Goal: Task Accomplishment & Management: Complete application form

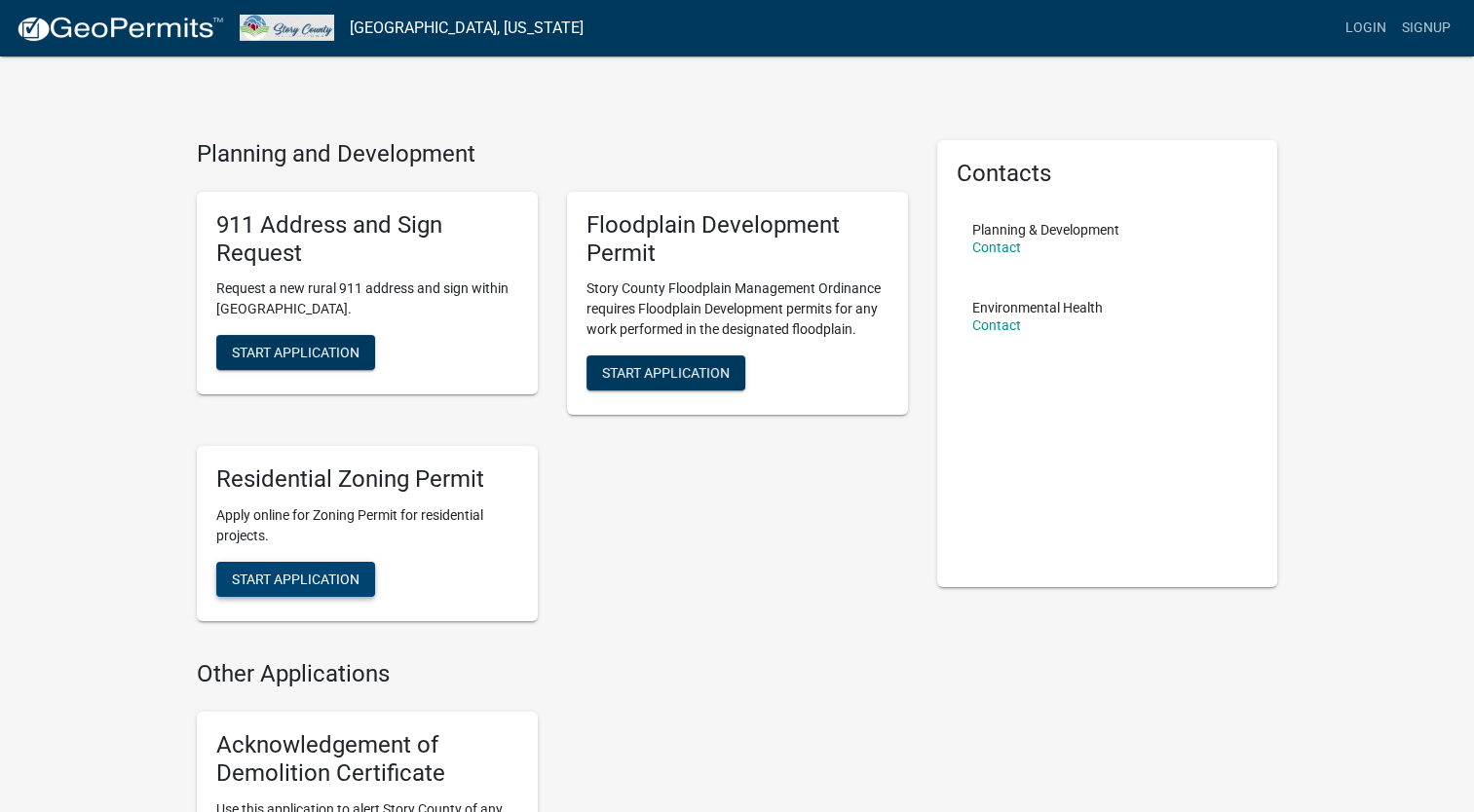
click at [298, 579] on span "Start Application" at bounding box center [296, 580] width 128 height 16
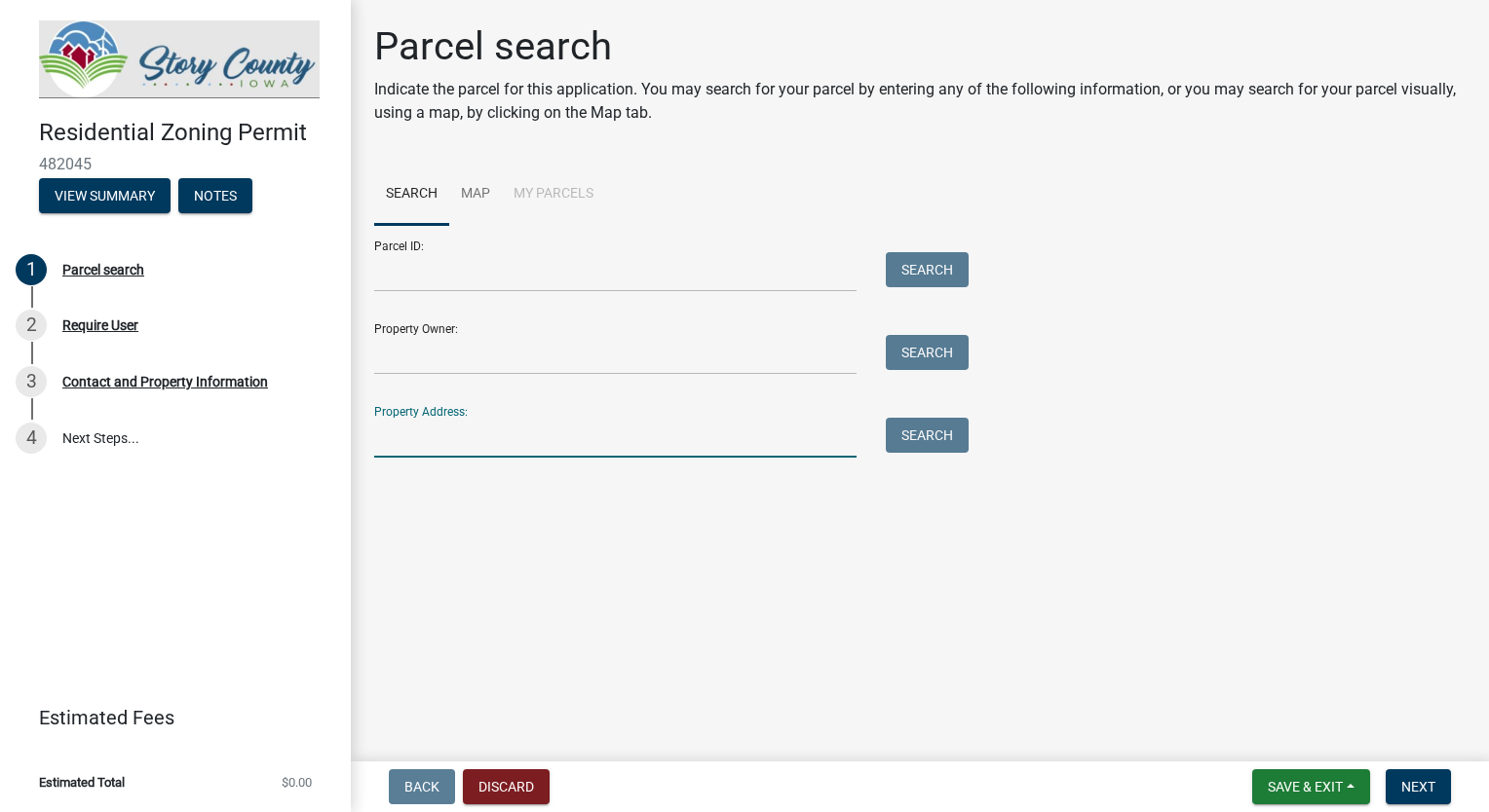
click at [514, 451] on input "Property Address:" at bounding box center [615, 437] width 482 height 40
paste input "[STREET_ADDRESS]"
type input "[STREET_ADDRESS]"
click at [643, 540] on main "Parcel search Indicate the parcel for this application. You may search for your…" at bounding box center [920, 377] width 1138 height 754
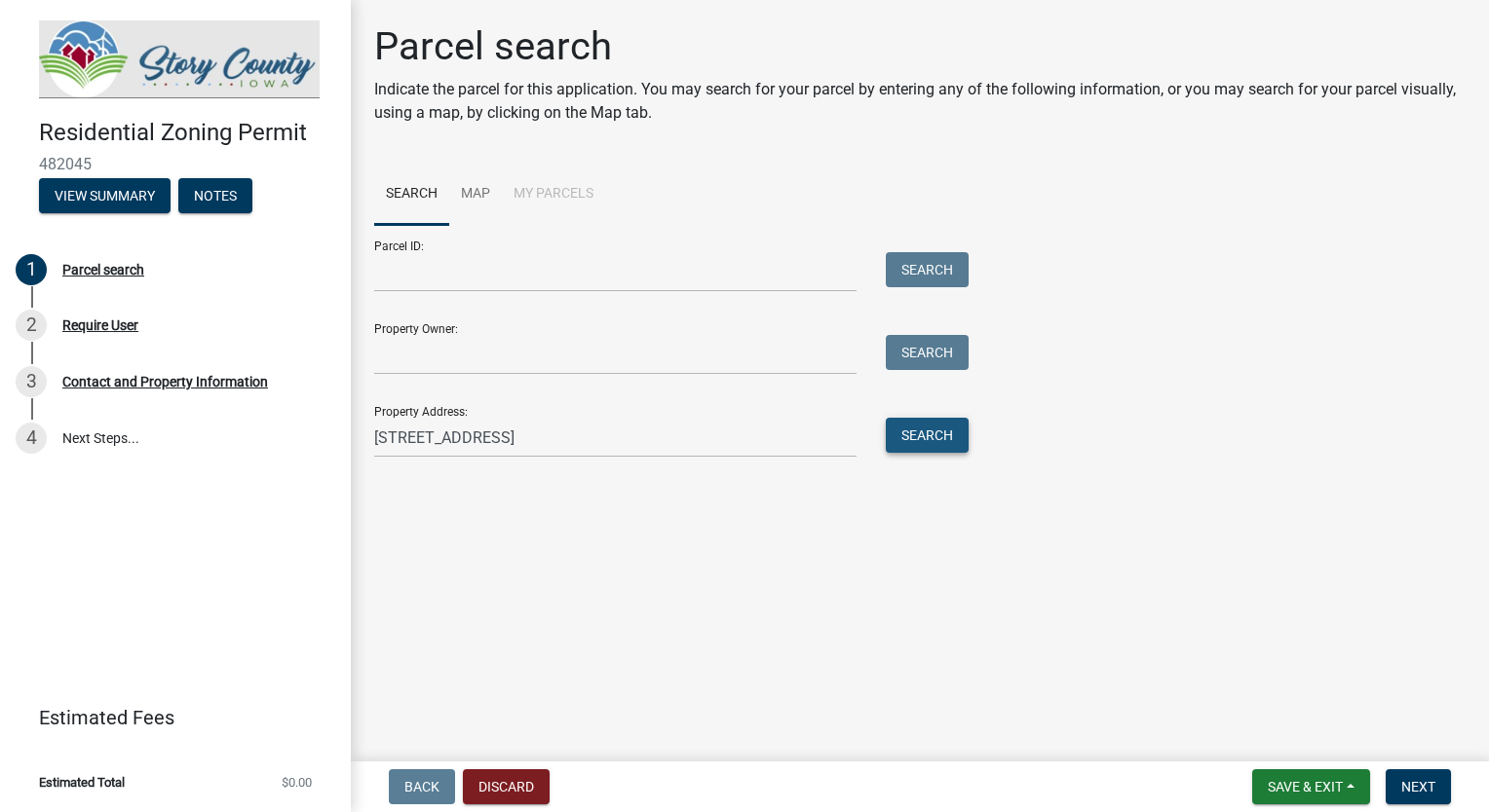
click at [943, 438] on button "Search" at bounding box center [927, 434] width 83 height 35
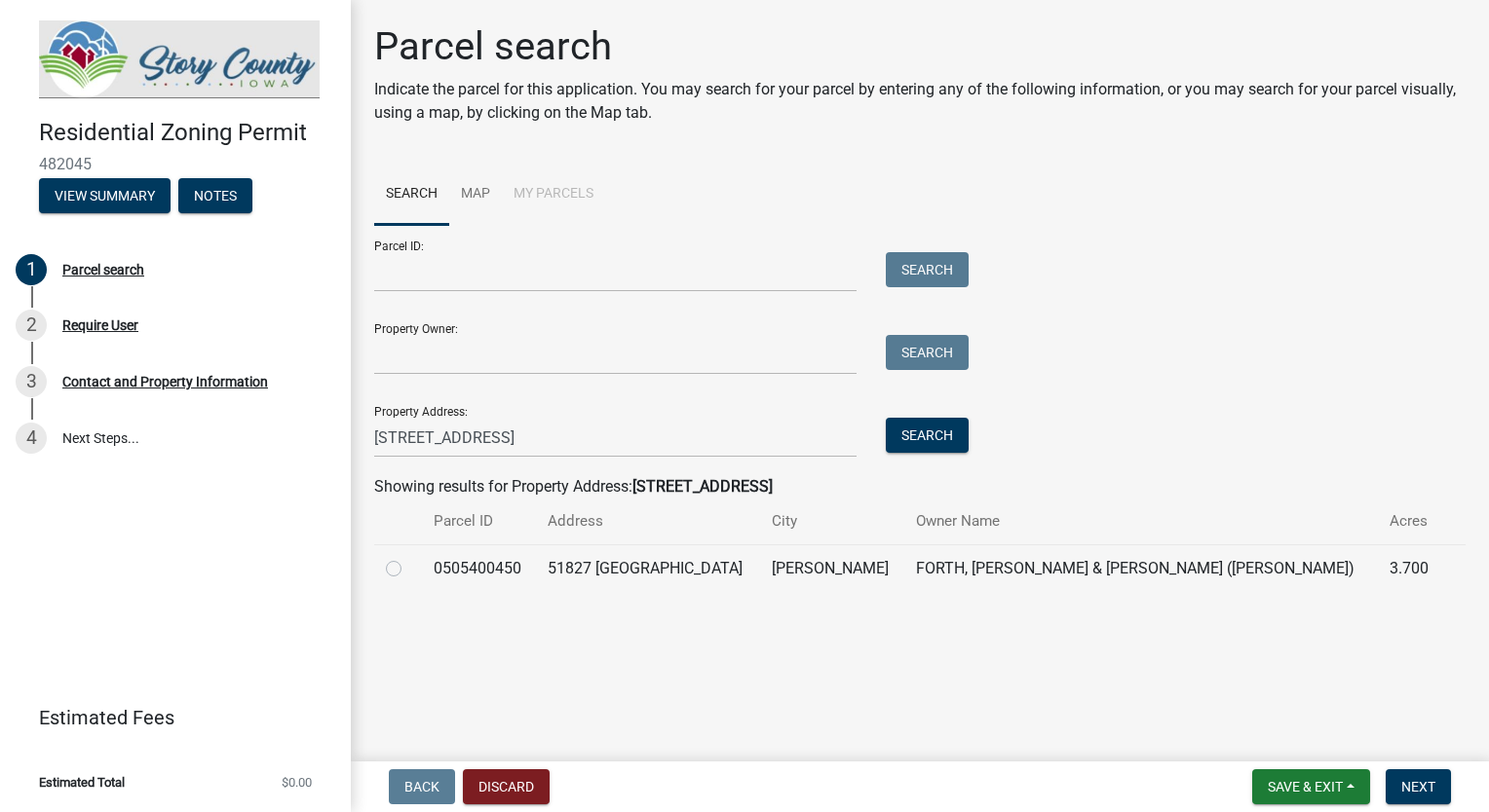
click at [410, 557] on label at bounding box center [410, 557] width 0 height 0
click at [410, 567] on input "radio" at bounding box center [416, 563] width 13 height 13
radio input "true"
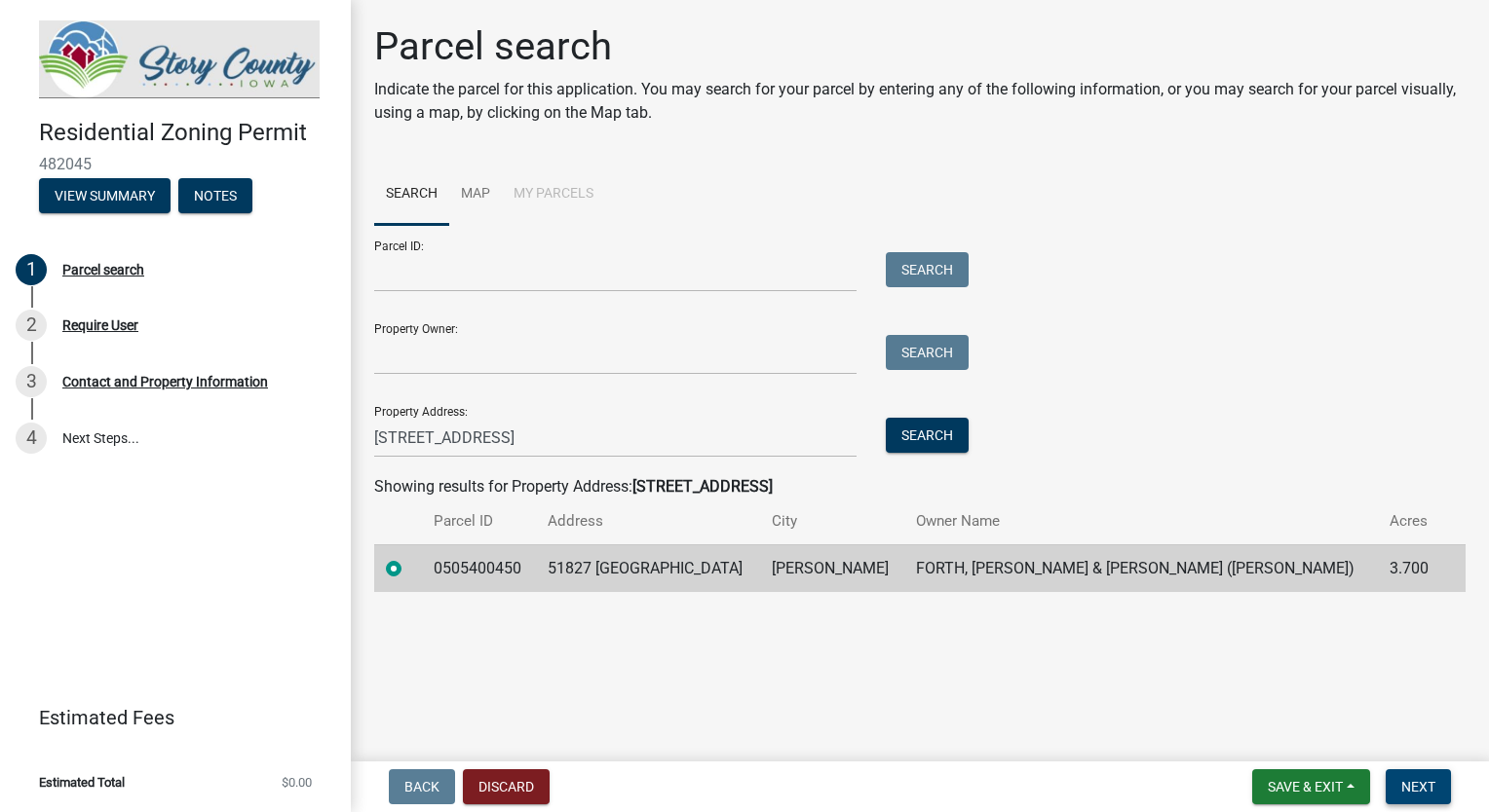
click at [1411, 790] on span "Next" at bounding box center [1418, 787] width 34 height 16
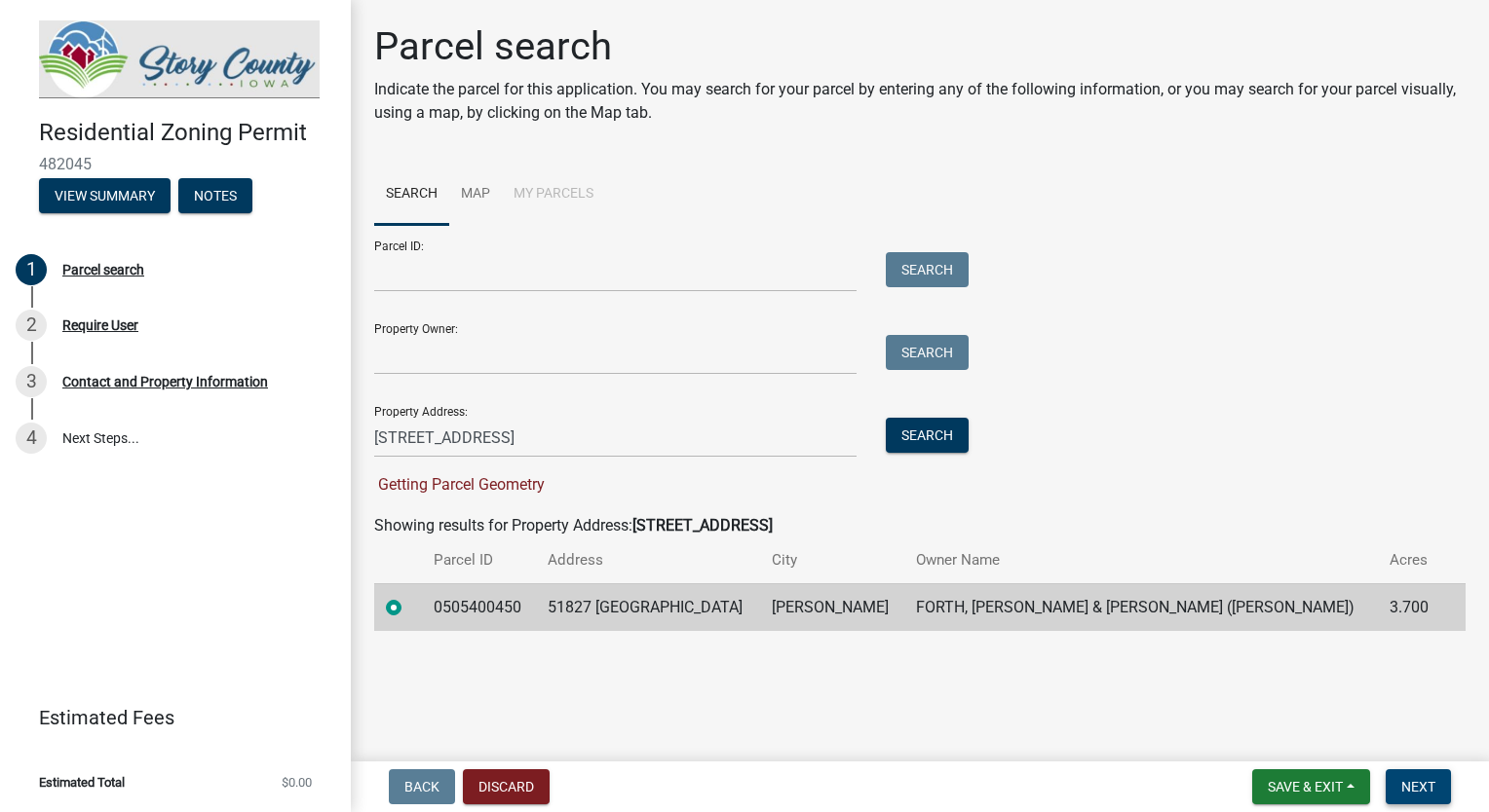
click at [1416, 789] on span "Next" at bounding box center [1418, 787] width 34 height 16
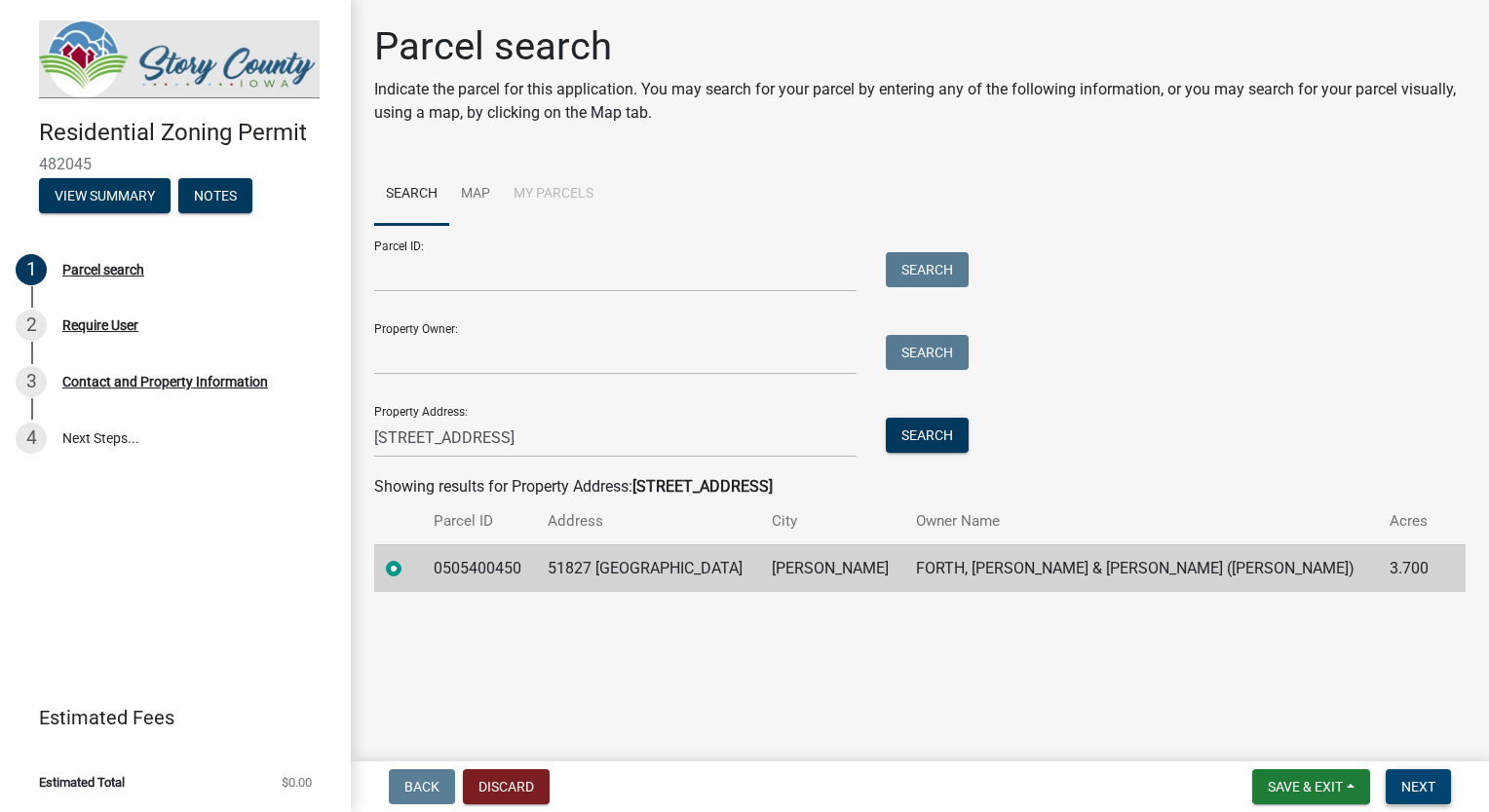
click at [1421, 782] on span "Next" at bounding box center [1418, 787] width 34 height 16
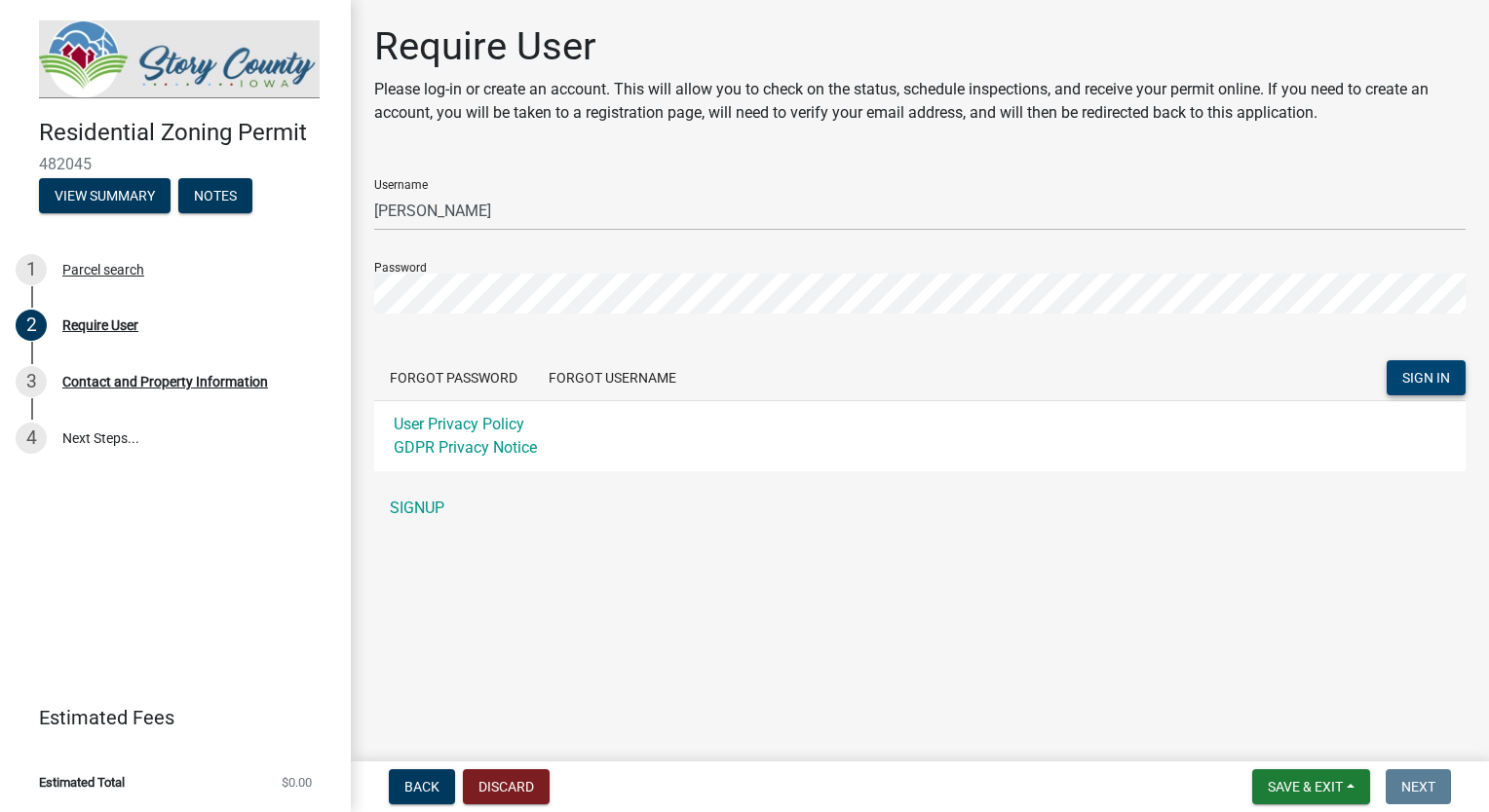
click at [1424, 381] on span "SIGN IN" at bounding box center [1426, 378] width 48 height 16
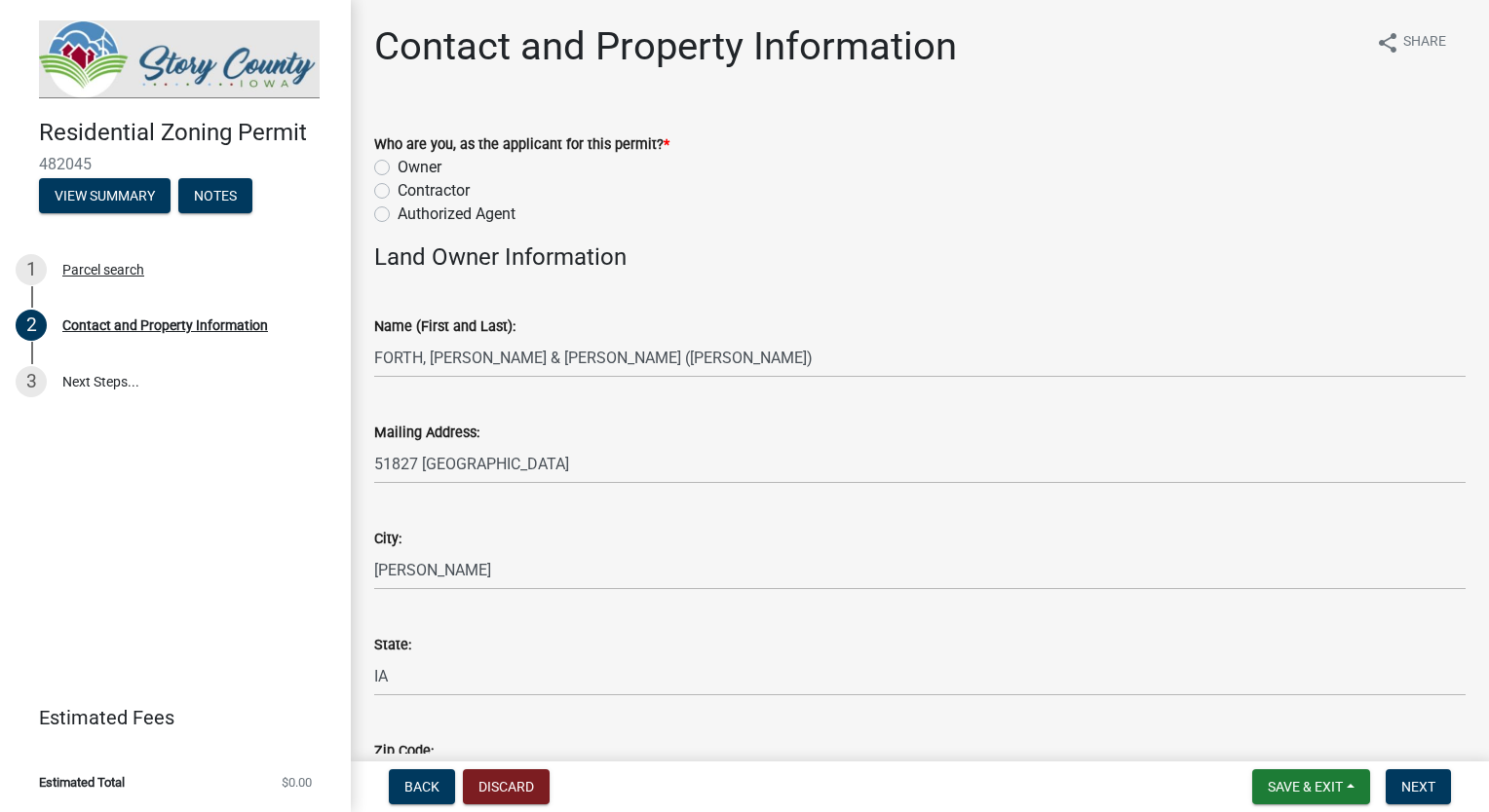
click at [398, 189] on label "Contractor" at bounding box center [434, 190] width 72 height 23
click at [398, 189] on input "Contractor" at bounding box center [404, 185] width 13 height 13
radio input "true"
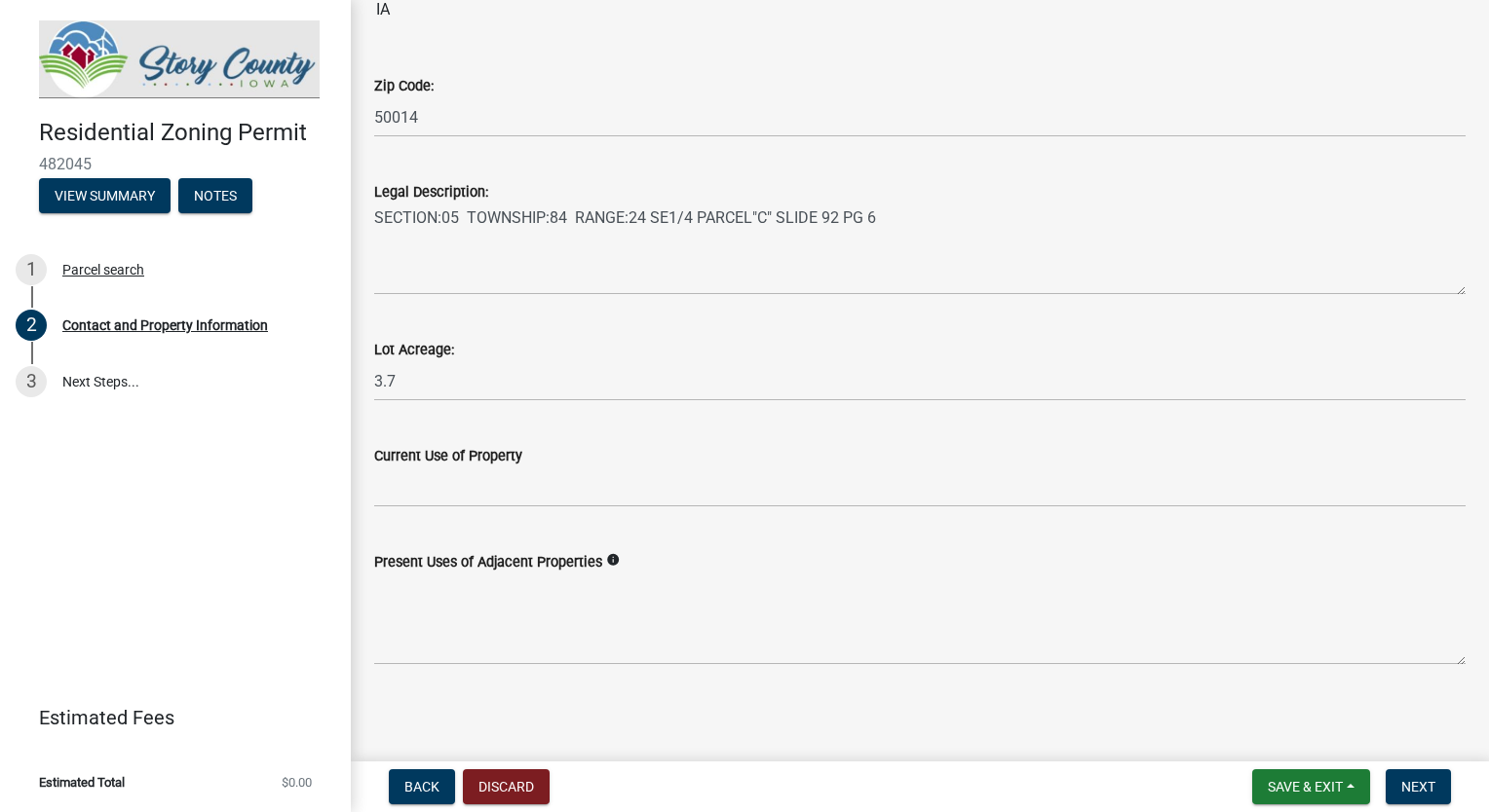
scroll to position [1455, 0]
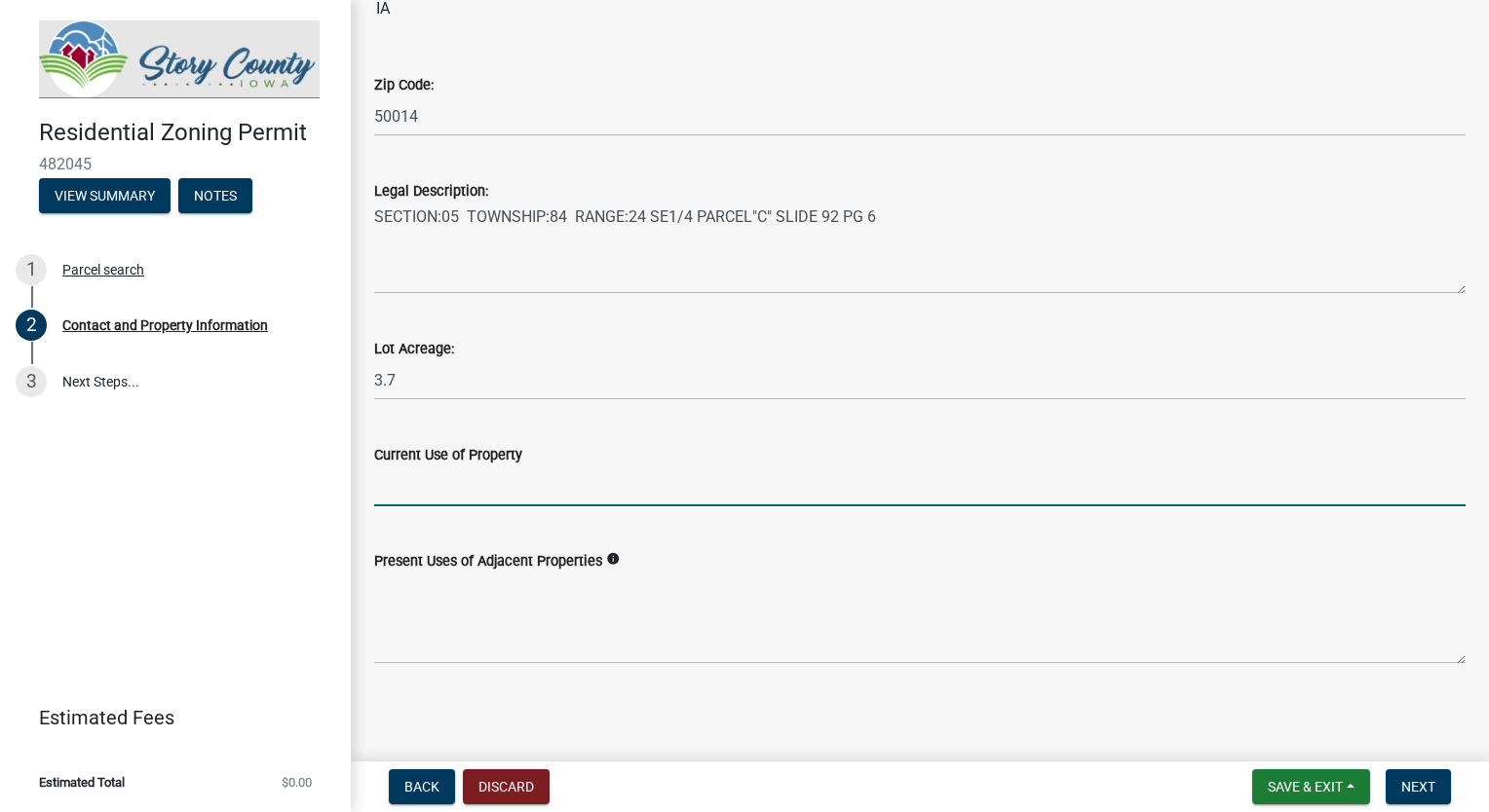
click at [438, 488] on input "Current Use of Property" at bounding box center [919, 486] width 1091 height 40
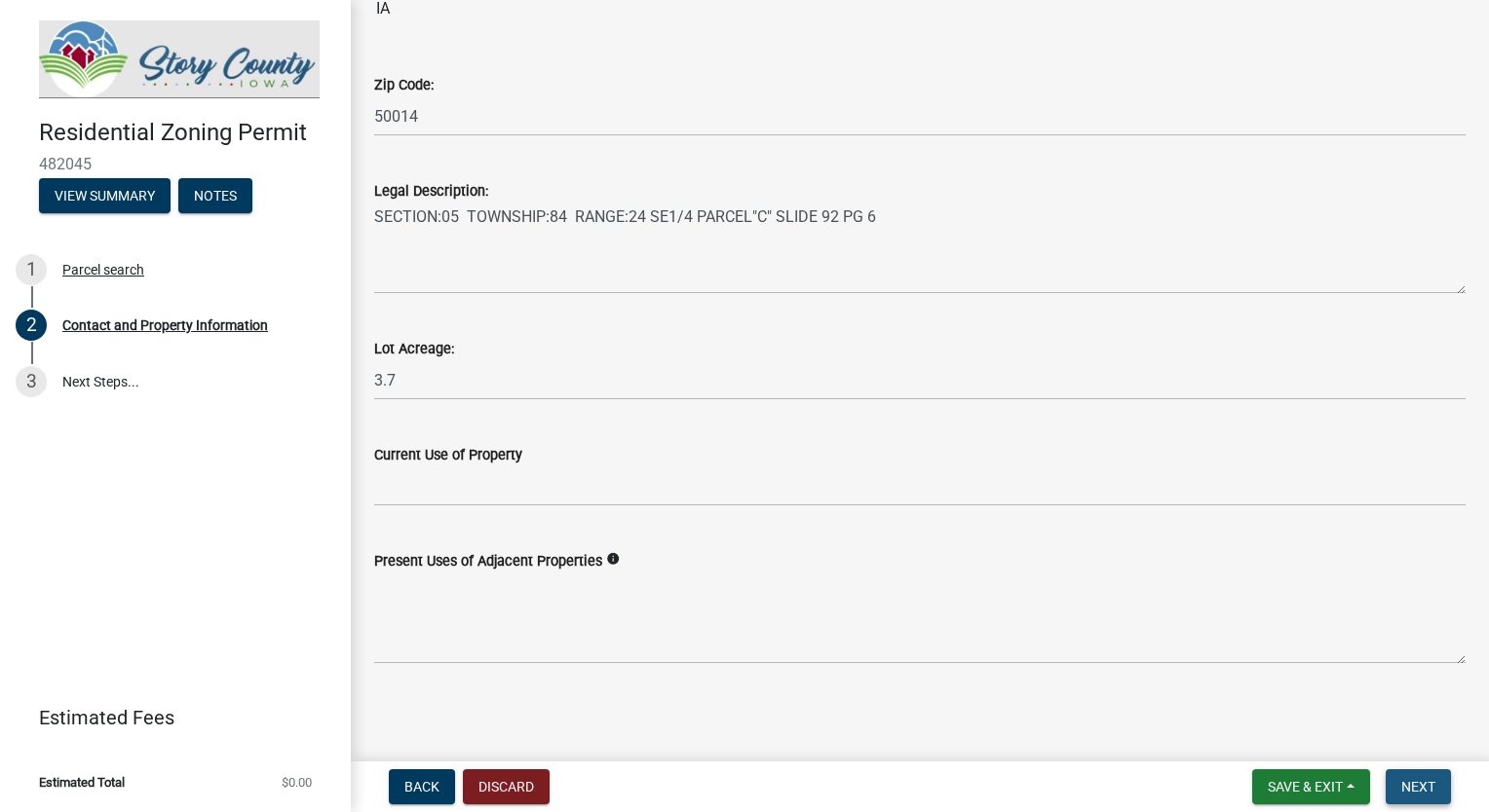
click at [1411, 789] on span "Next" at bounding box center [1418, 787] width 34 height 16
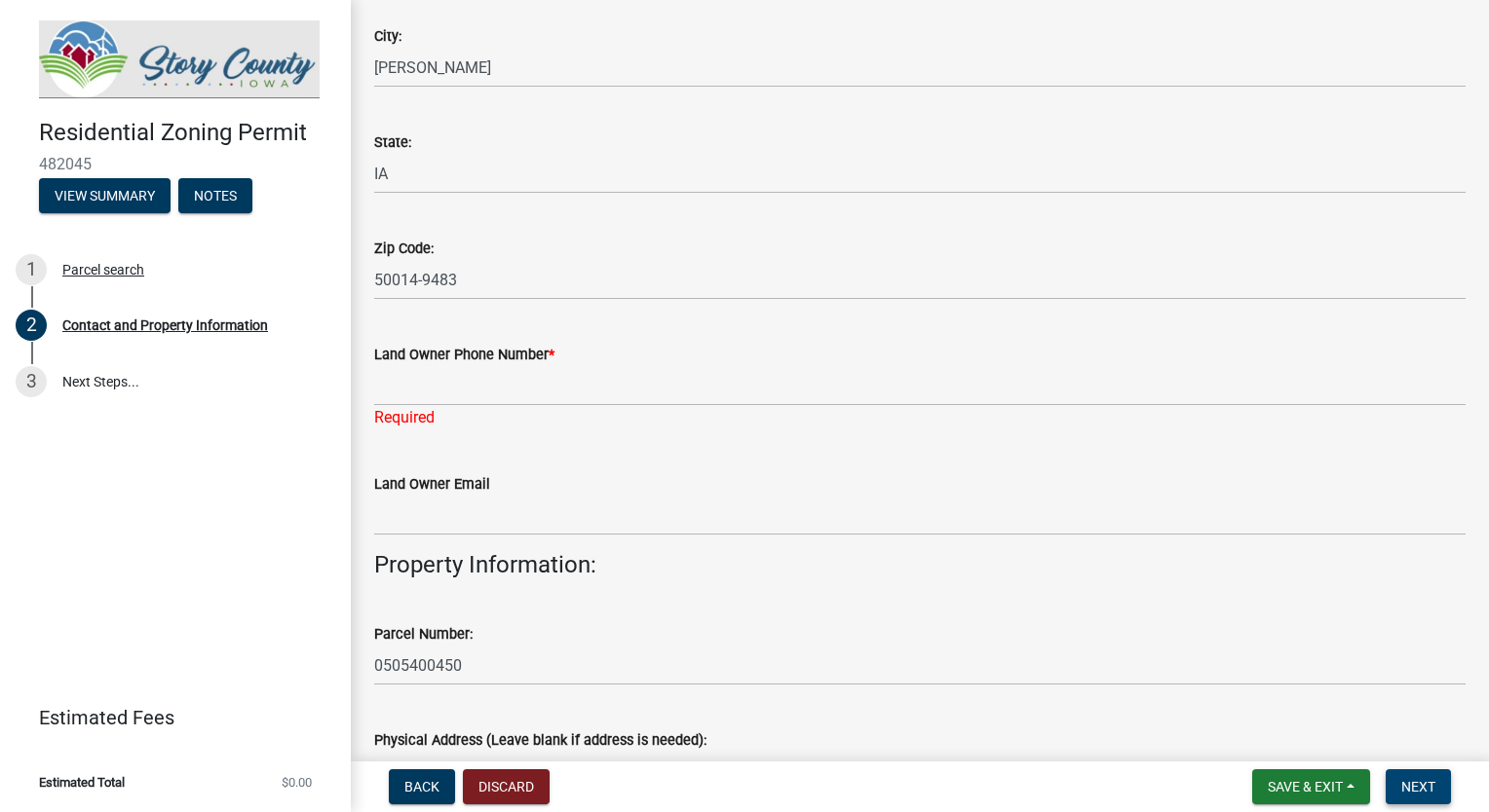
scroll to position [503, 0]
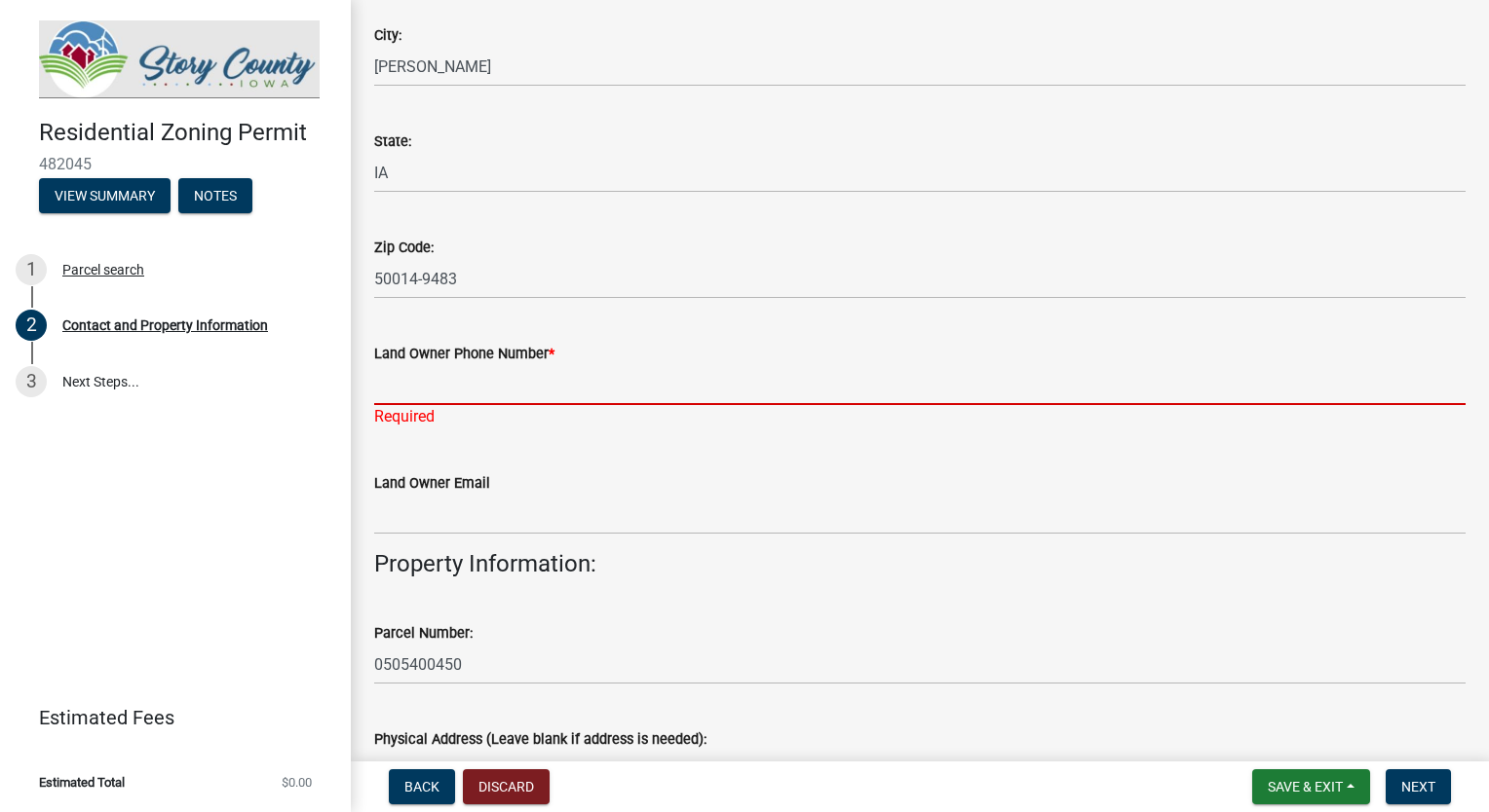
click at [423, 388] on input "Land Owner Phone Number *" at bounding box center [919, 386] width 1091 height 40
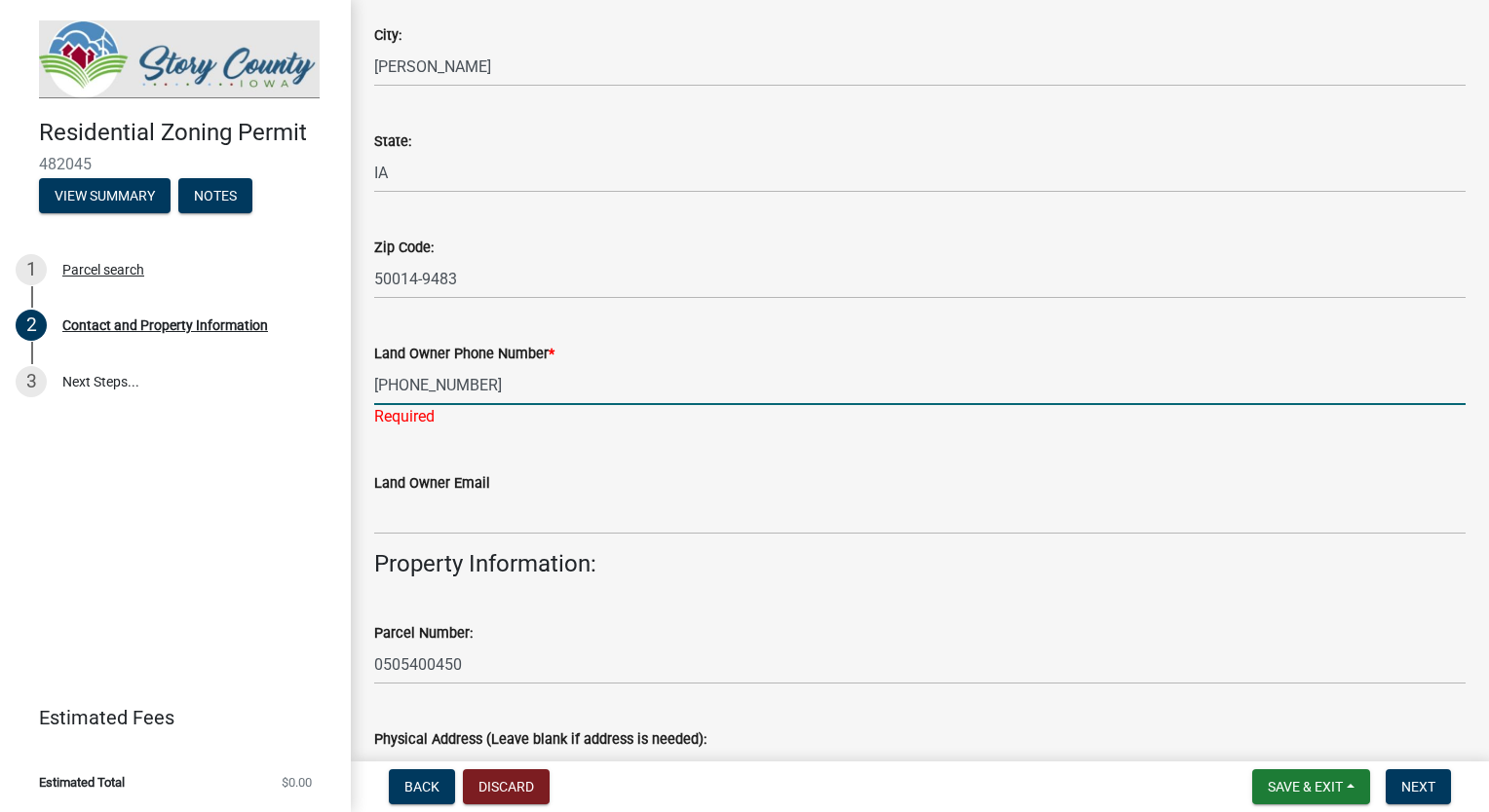
type input "[PHONE_NUMBER]"
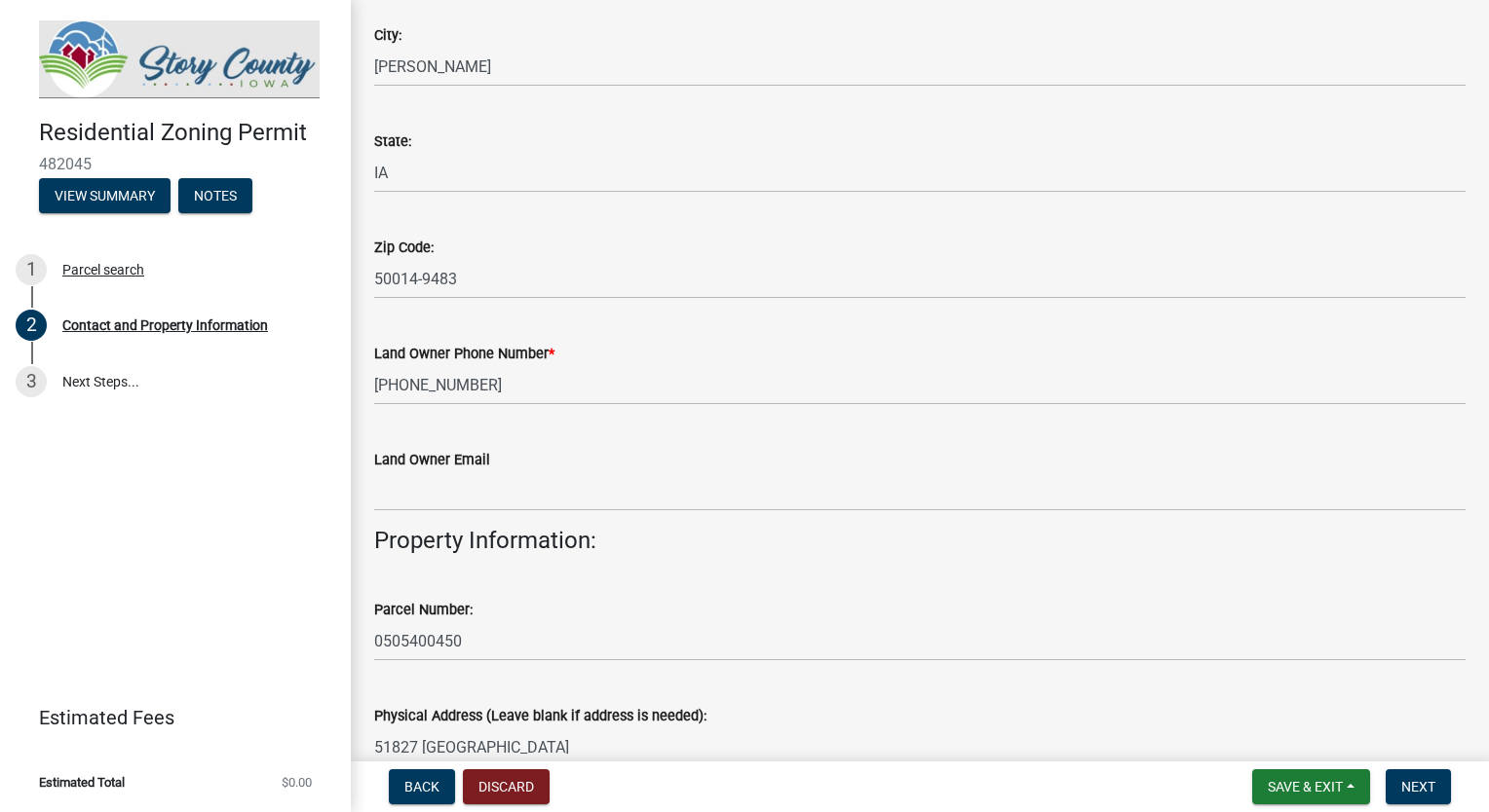
click at [624, 464] on div "Land Owner Email" at bounding box center [919, 465] width 1091 height 91
click at [1440, 788] on button "Next" at bounding box center [1418, 786] width 66 height 35
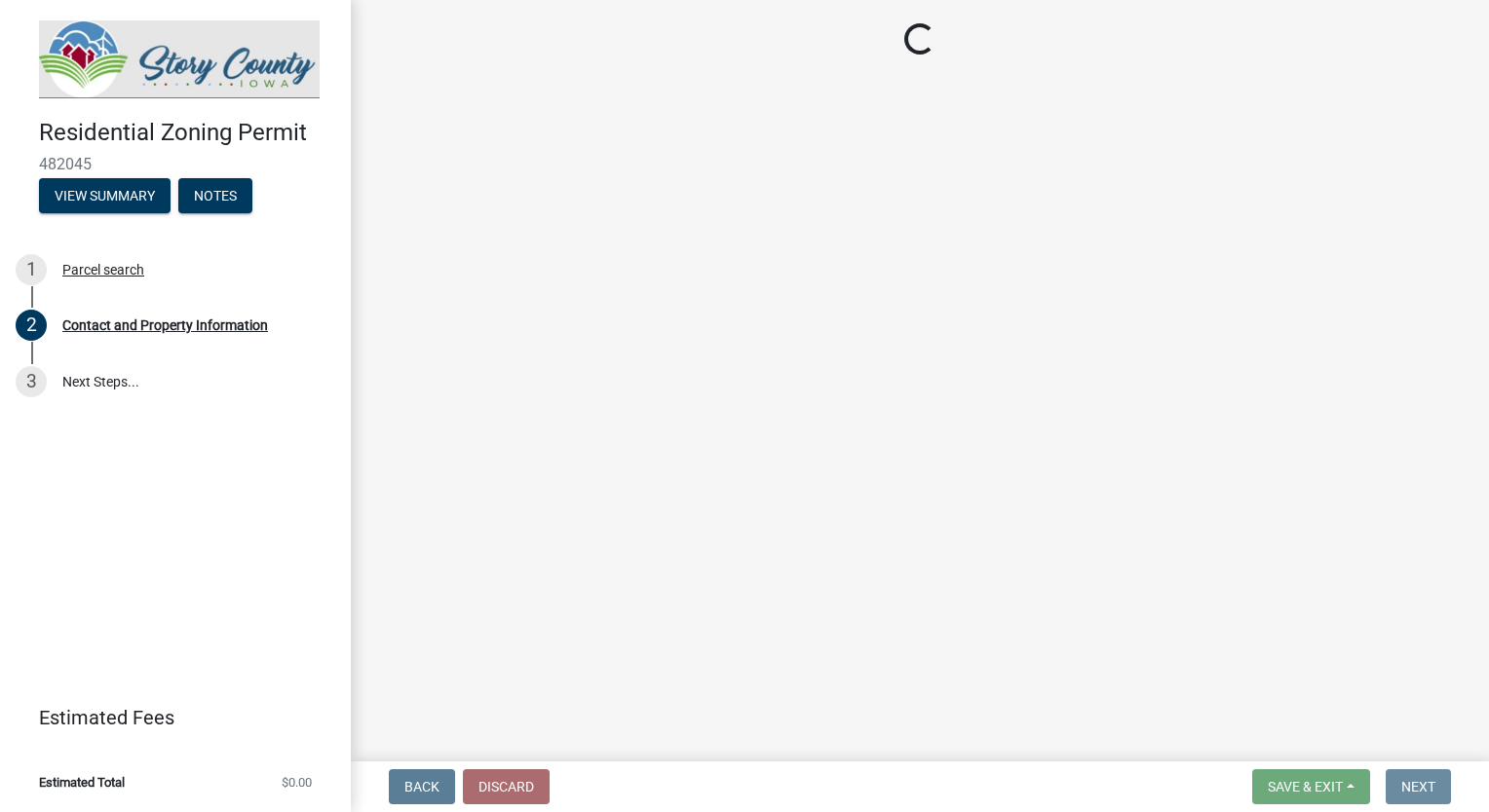
scroll to position [0, 0]
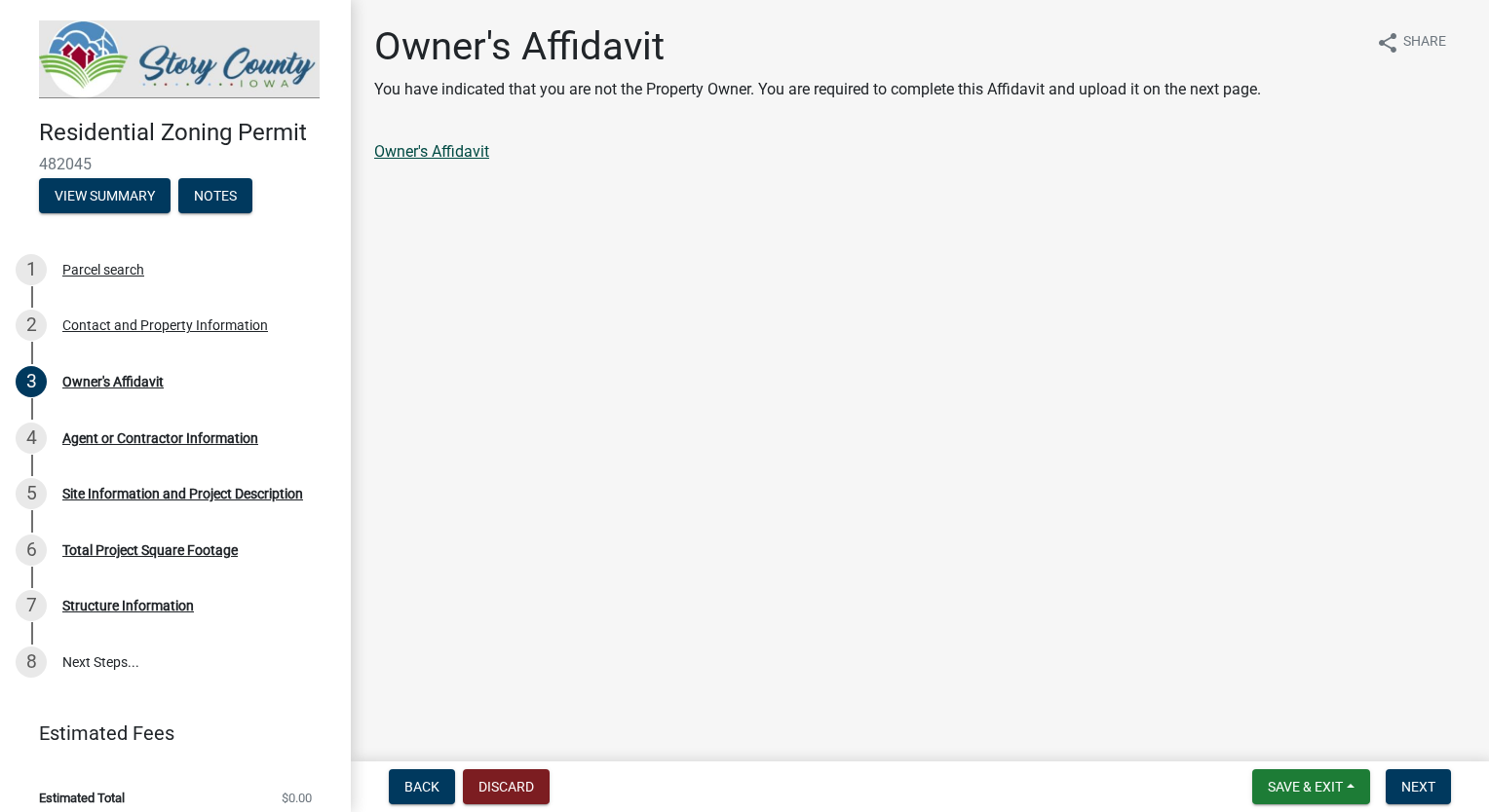
click at [441, 150] on link "Owner's Affidavit" at bounding box center [431, 151] width 115 height 19
click at [1420, 780] on span "Next" at bounding box center [1418, 787] width 34 height 16
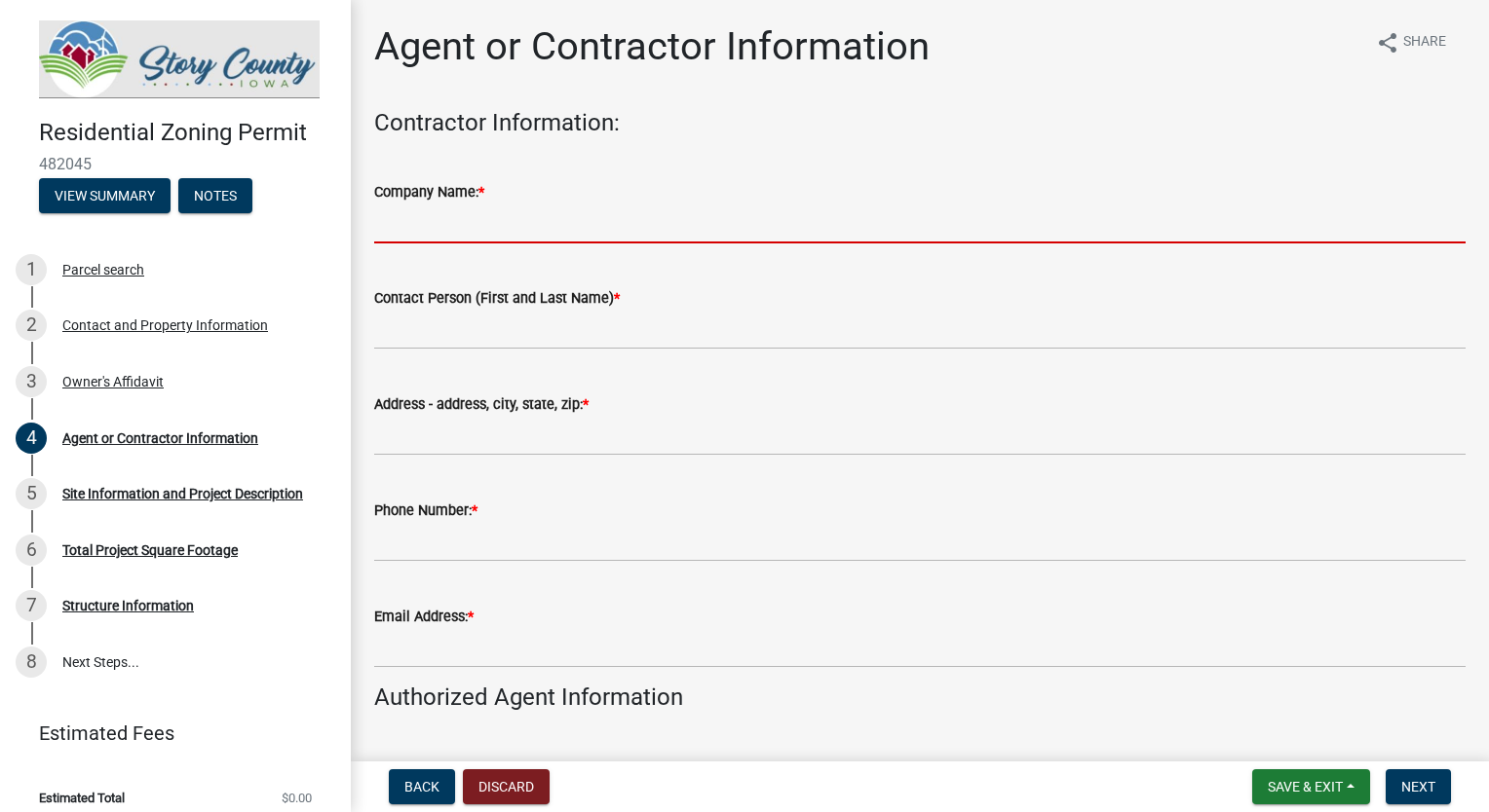
click at [414, 227] on input "Company Name: *" at bounding box center [919, 223] width 1091 height 40
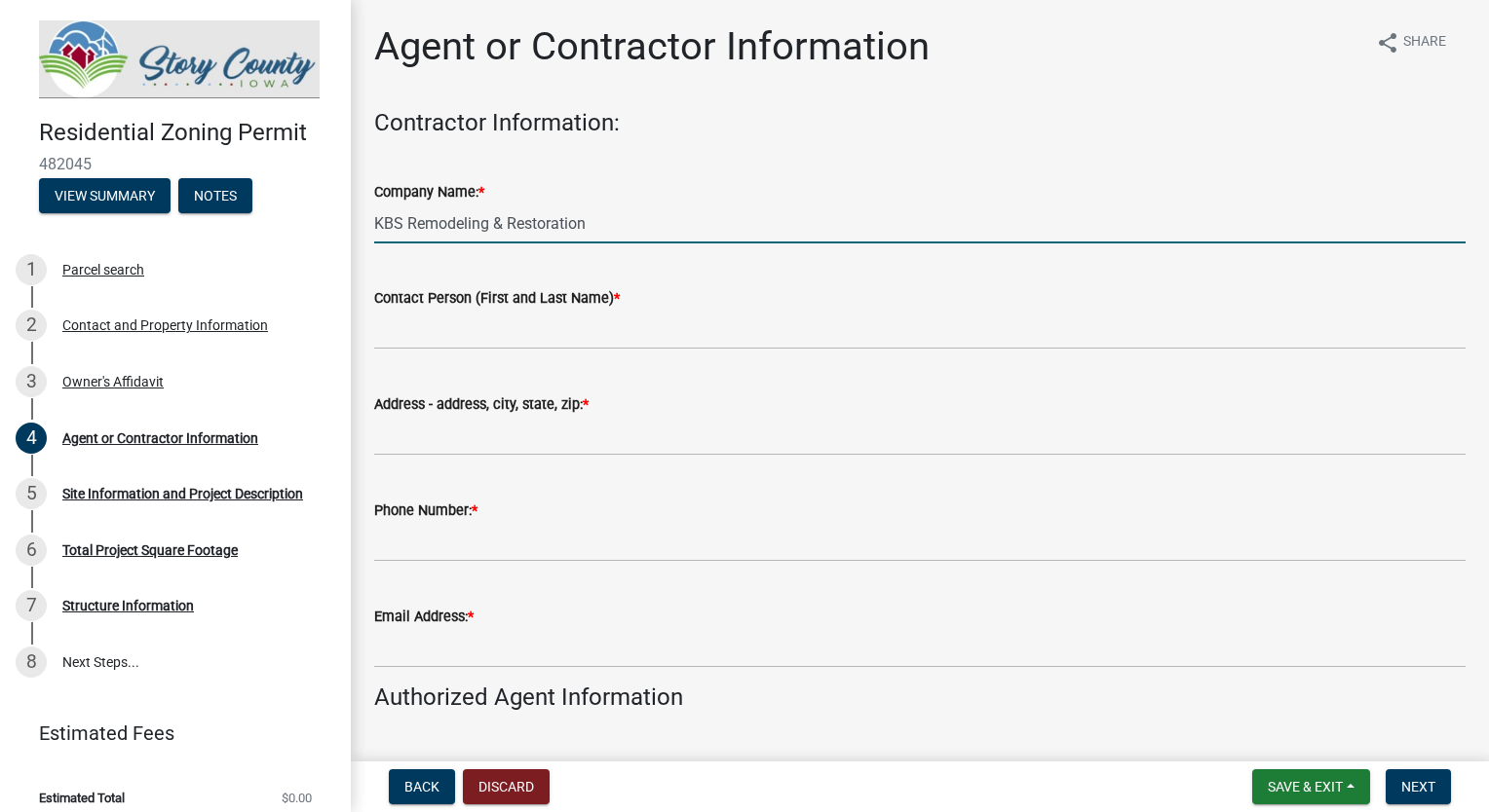
type input "KBS Remodeling & Restoration"
click at [724, 142] on wm-data-entity-input "Contractor Information:" at bounding box center [919, 131] width 1091 height 44
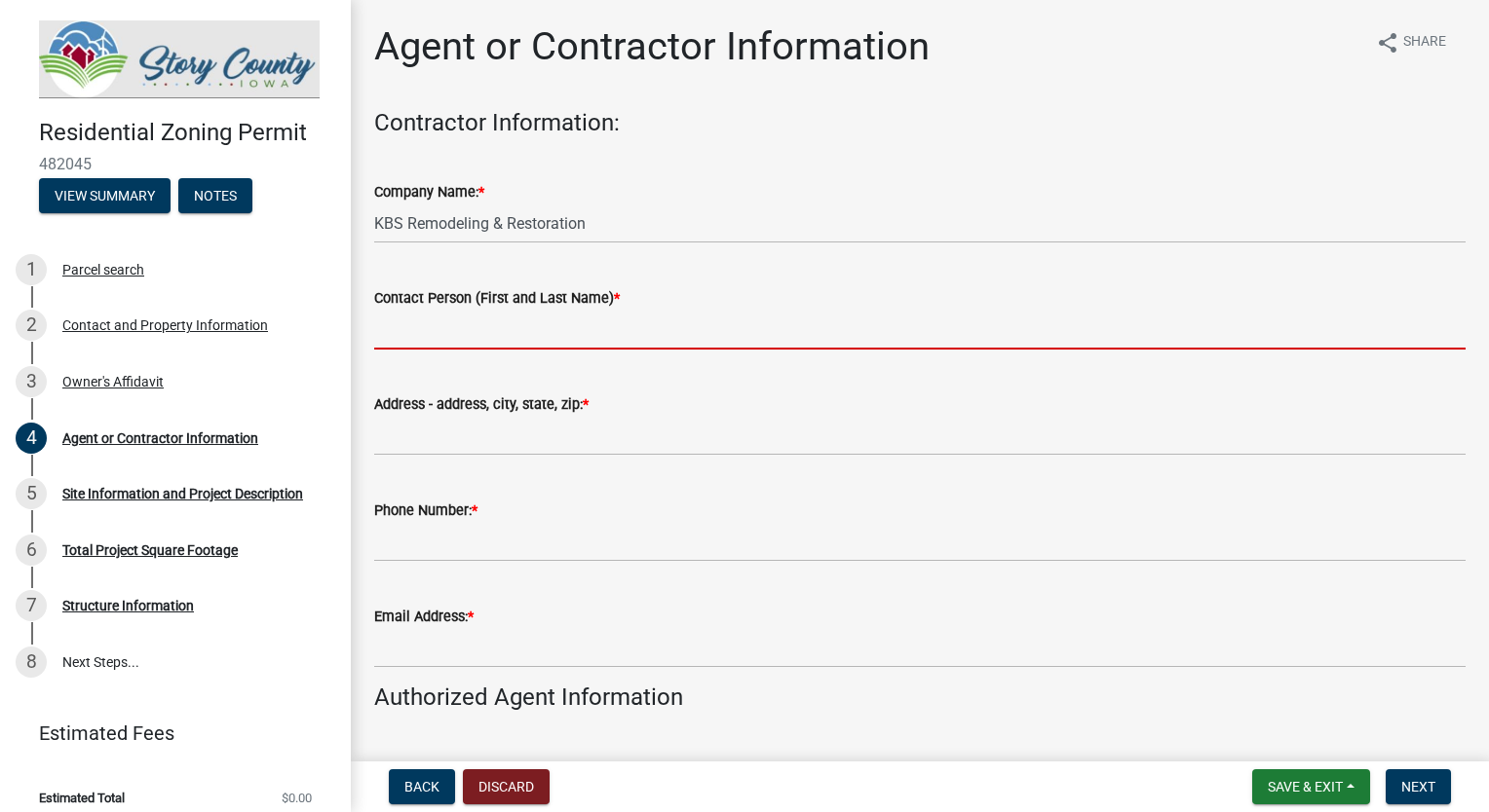
click at [487, 329] on input "Contact Person (First and Last Name) *" at bounding box center [919, 330] width 1091 height 40
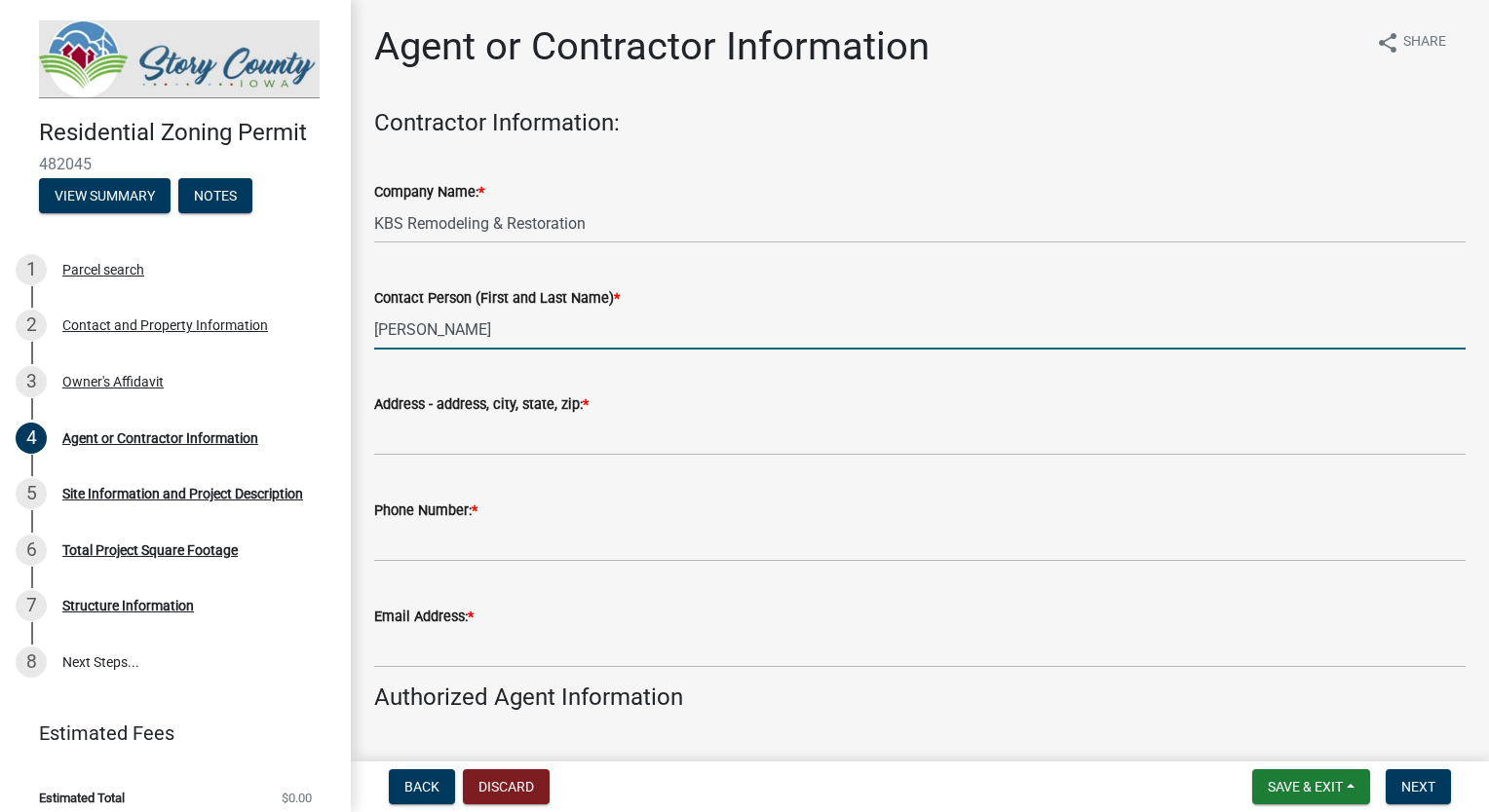
type input "[PERSON_NAME]"
click at [812, 187] on div "Company Name: *" at bounding box center [919, 191] width 1091 height 23
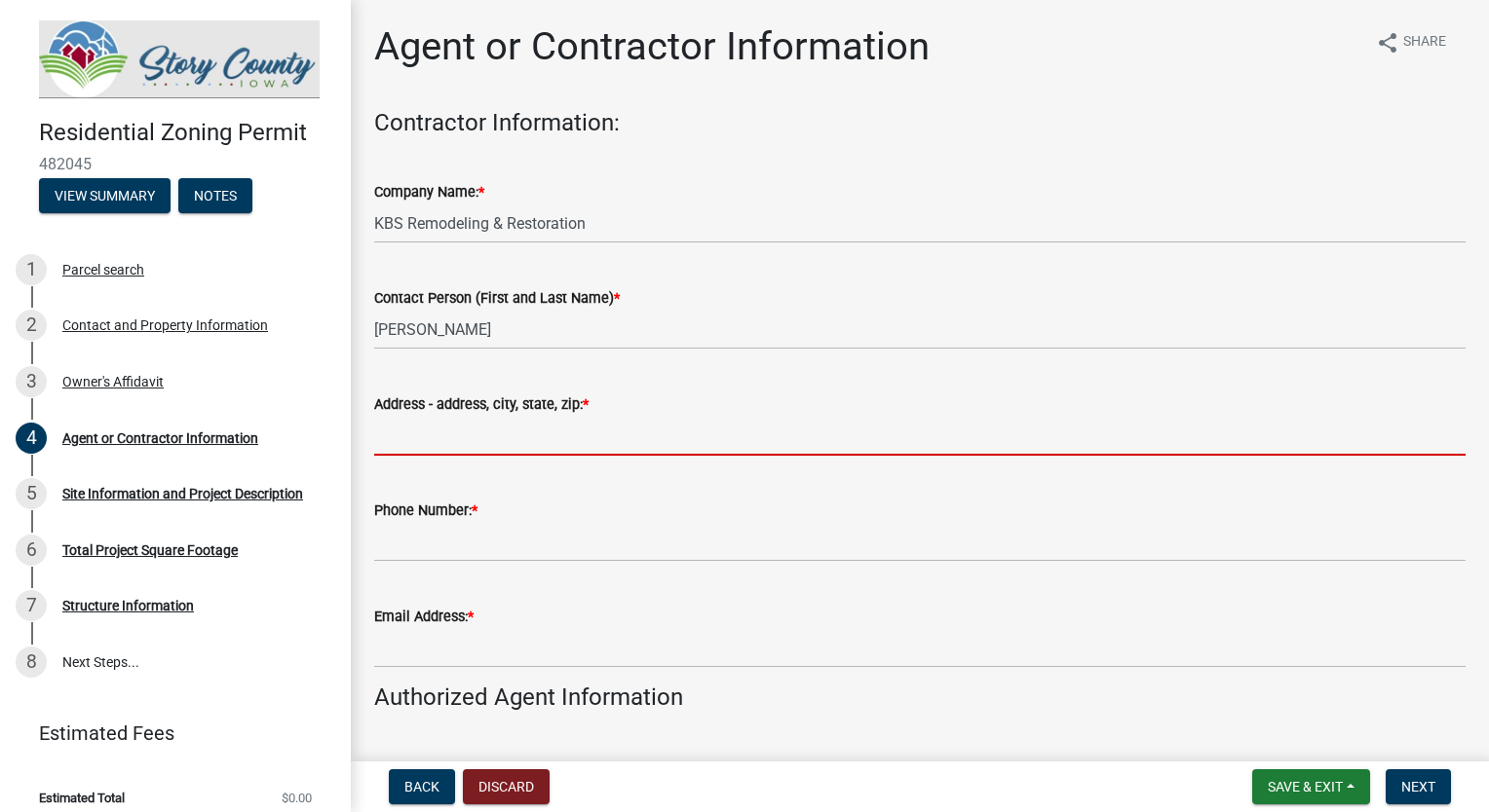
click at [475, 428] on input "Address - address, city, state, zip: *" at bounding box center [919, 435] width 1091 height 40
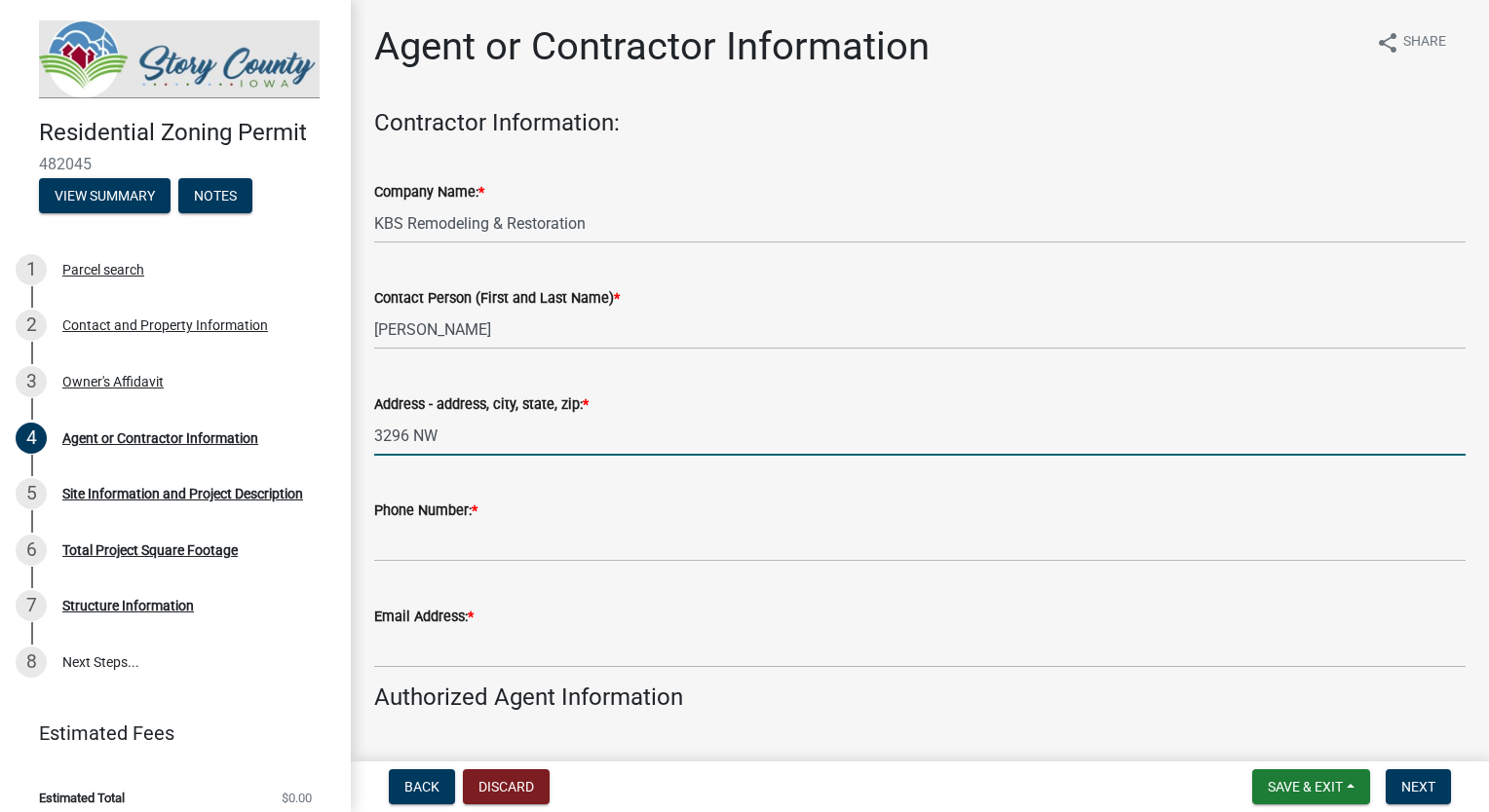
type input "[STREET_ADDRESS]"
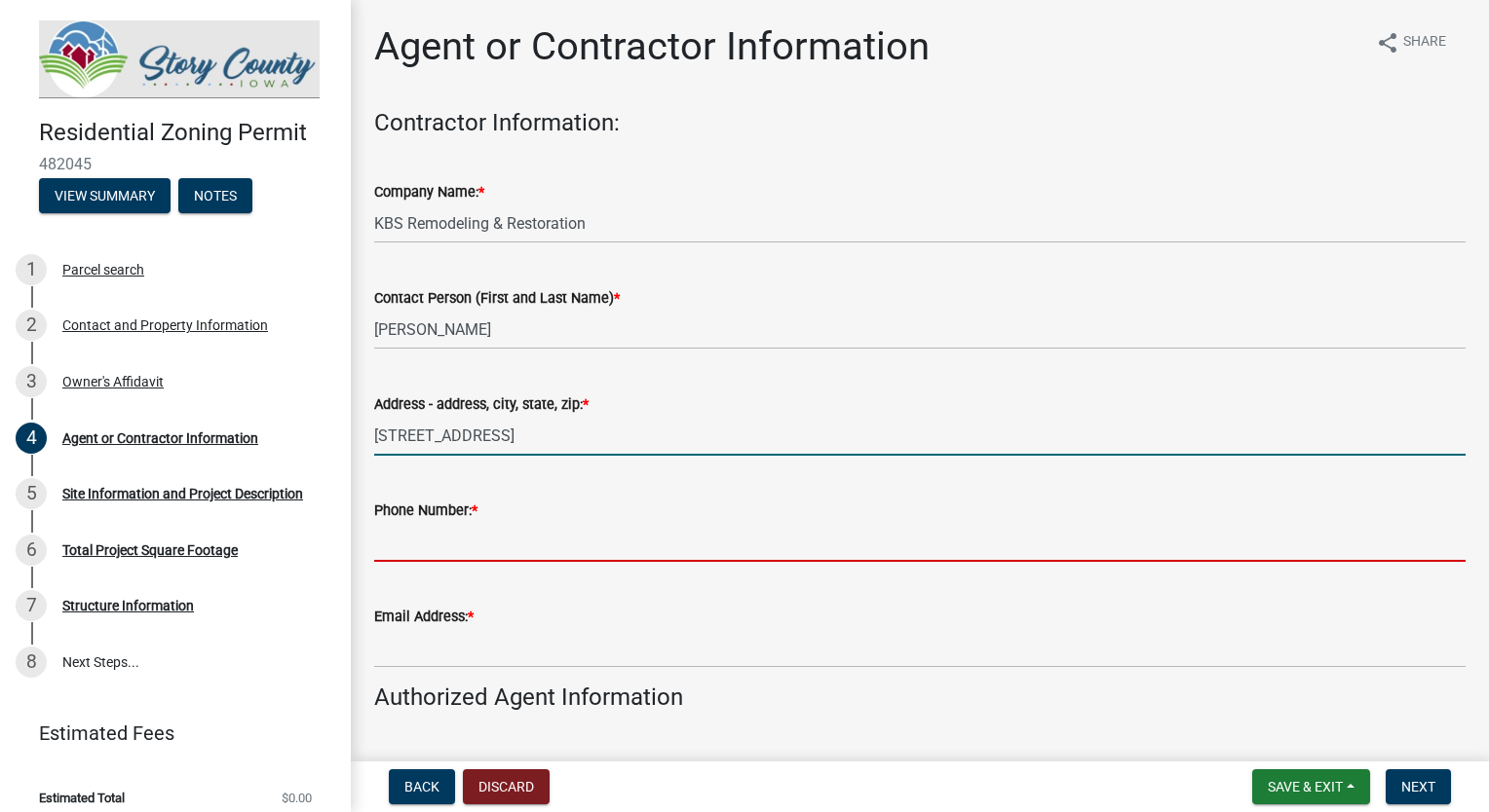
type input "5153601620"
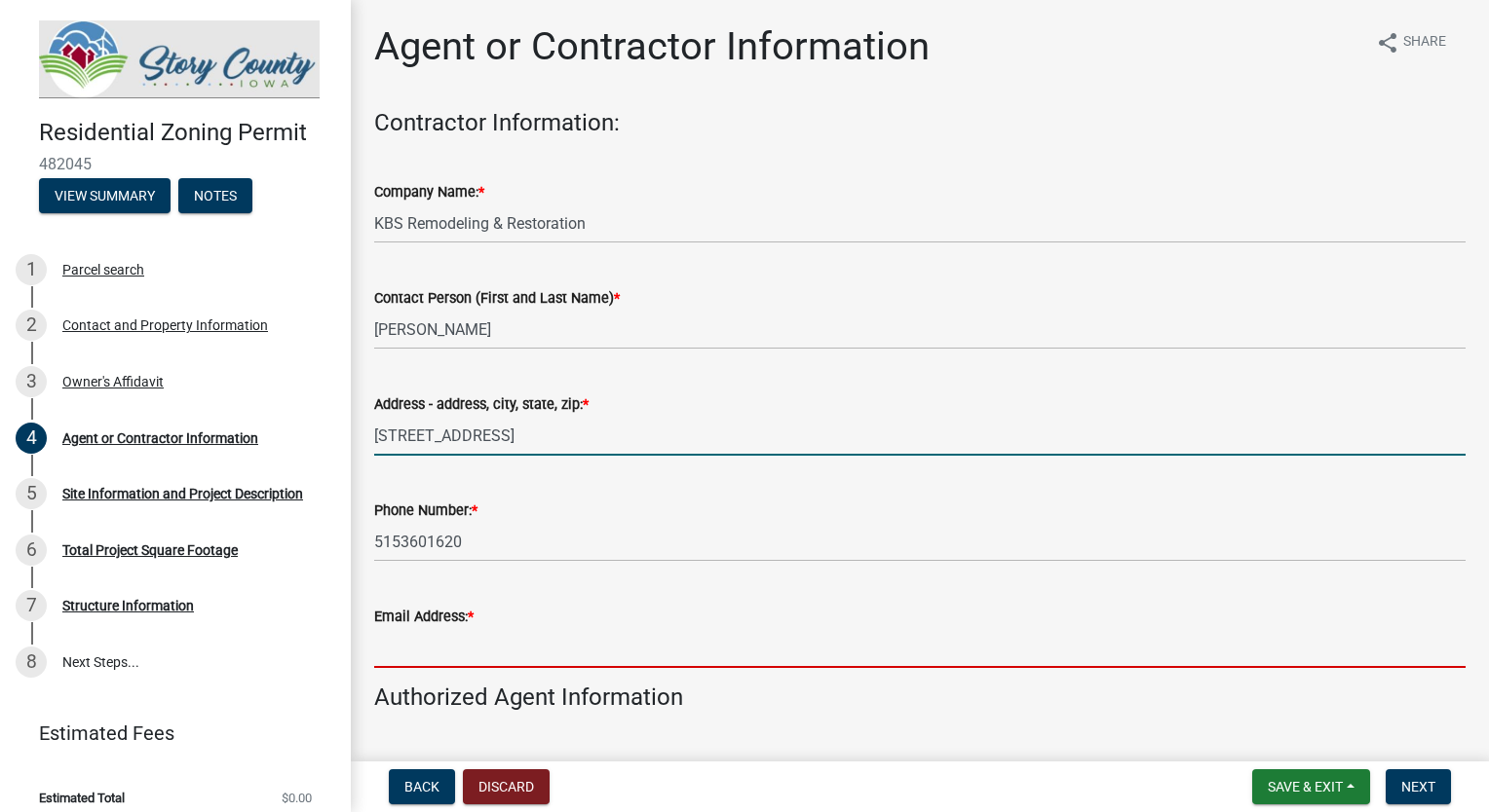
type input "[EMAIL_ADDRESS][DOMAIN_NAME]"
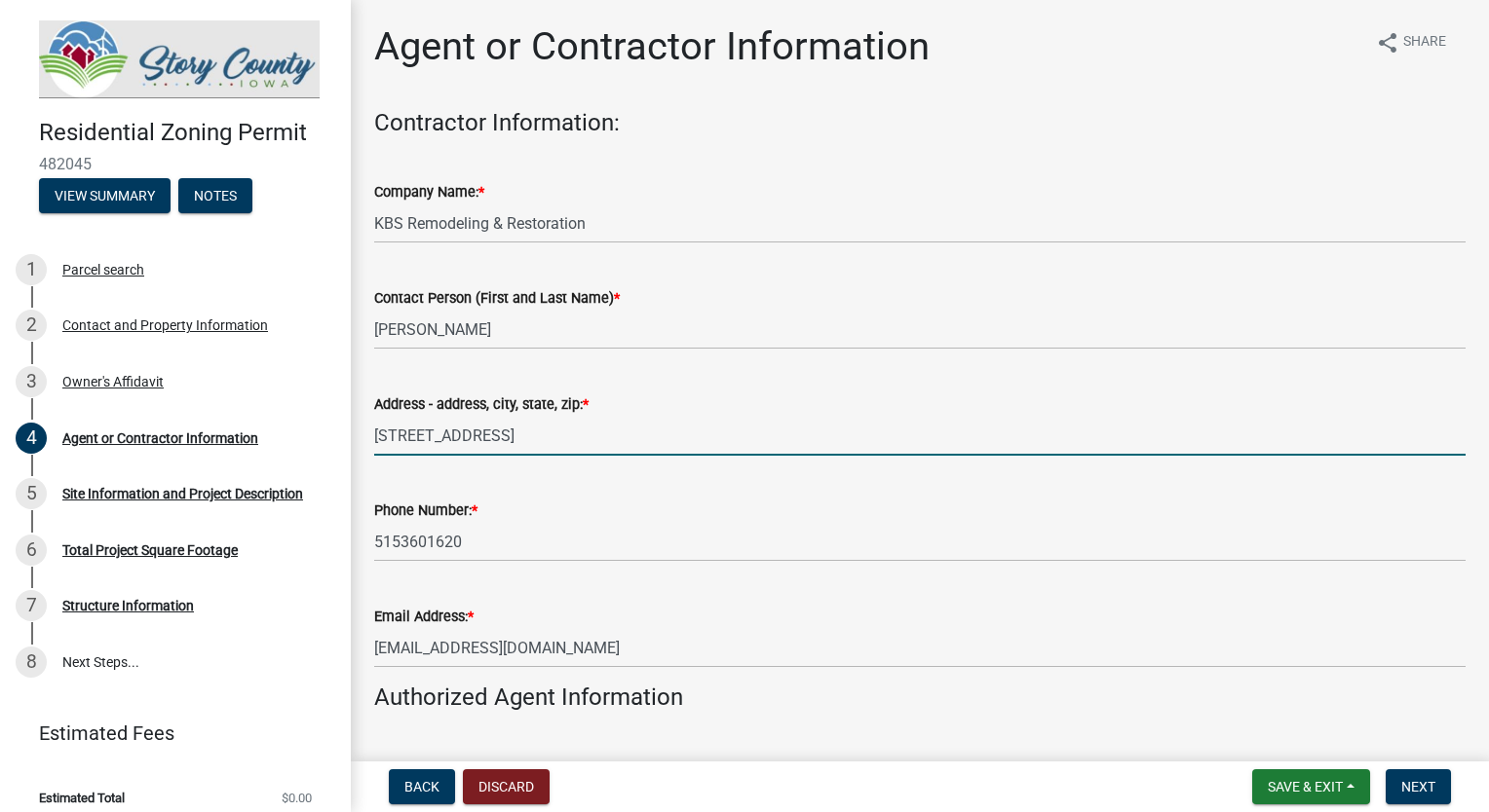
type input "[STREET_ADDRESS]"
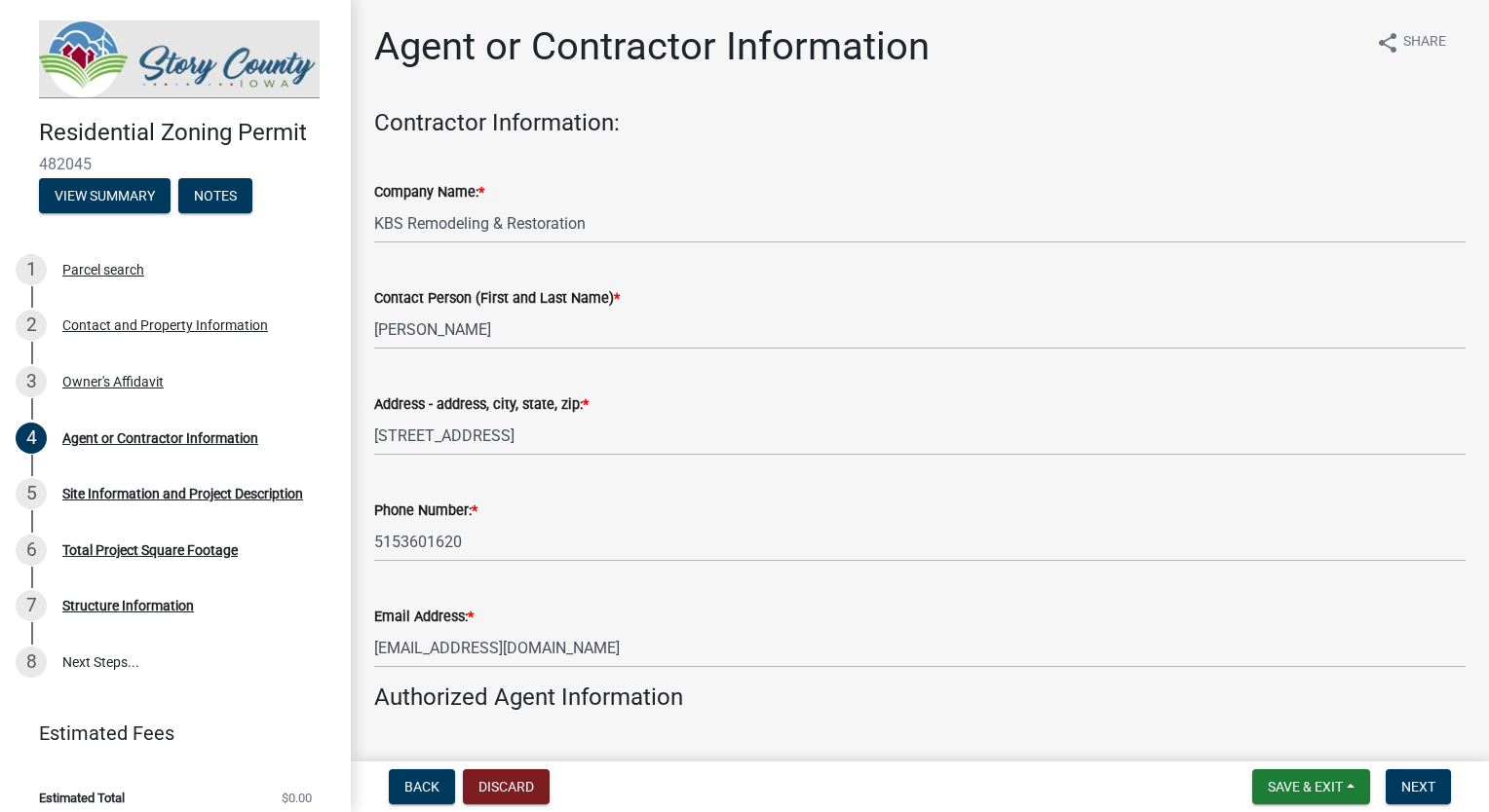
click at [1042, 88] on div "Agent or Contractor Information share Share Contractor Information: Company Nam…" at bounding box center [920, 668] width 1120 height 1289
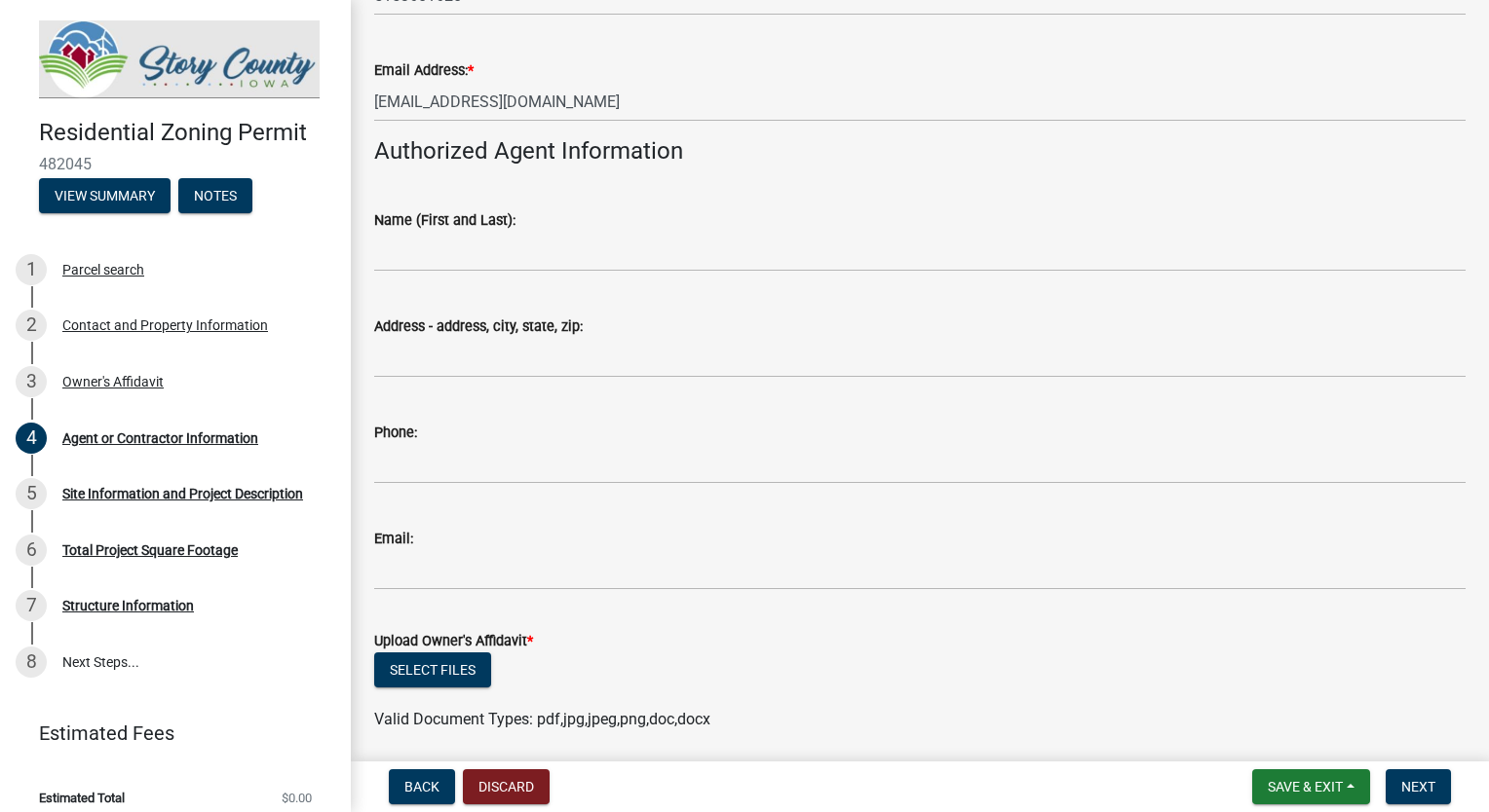
scroll to position [519, 0]
